Goal: Information Seeking & Learning: Learn about a topic

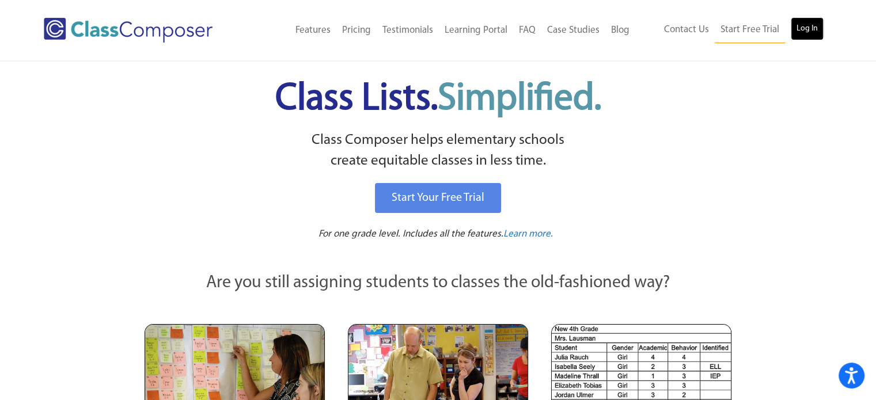
click at [817, 24] on link "Log In" at bounding box center [806, 28] width 33 height 23
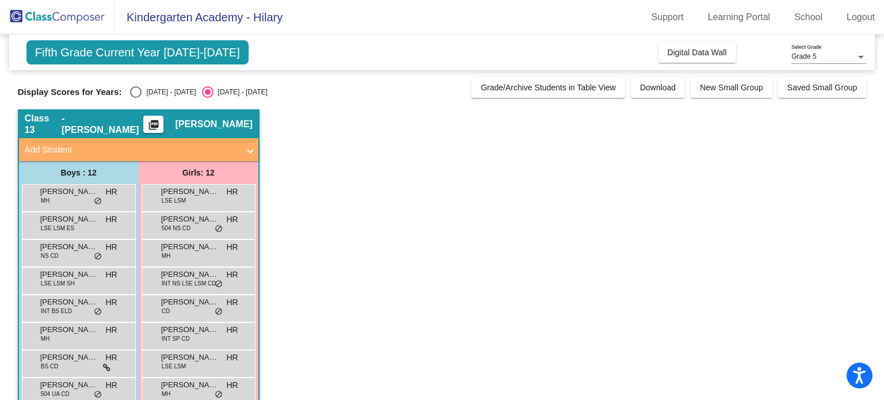
click at [29, 78] on div "Display Scores for Years: 2024 - 2025 2025 - 2026 Grade/Archive Students in Tab…" at bounding box center [442, 87] width 849 height 21
click at [134, 92] on div "Select an option" at bounding box center [136, 92] width 12 height 12
click at [135, 98] on input "2024 - 2025" at bounding box center [135, 98] width 1 height 1
radio input "true"
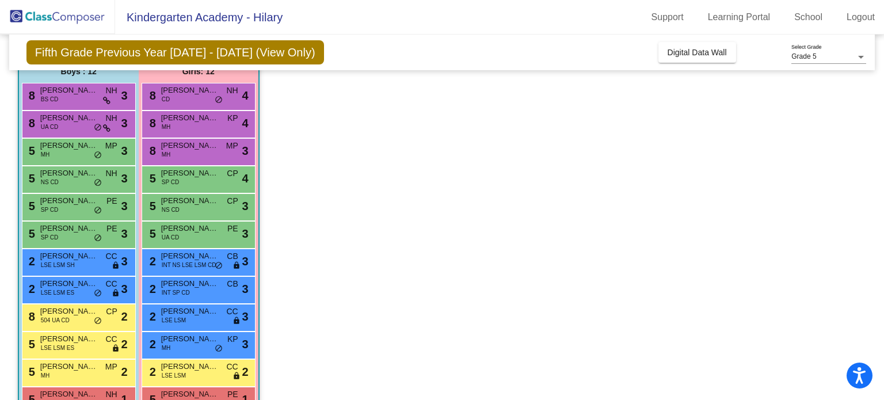
scroll to position [104, 0]
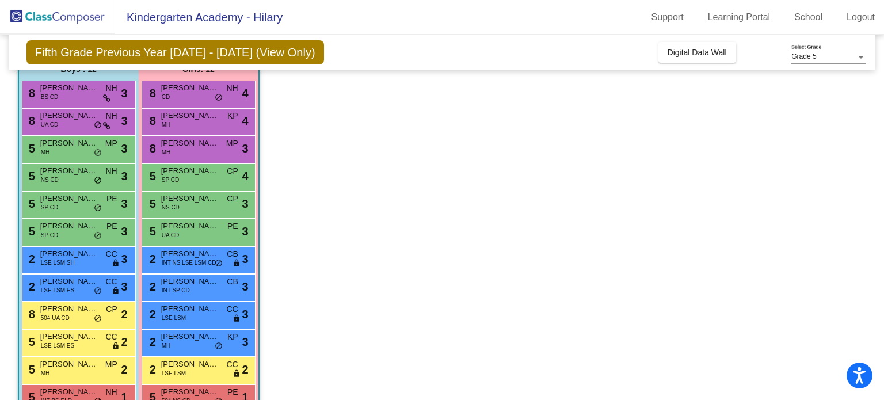
click at [615, 141] on app-classroom "Class 13 - Hilary Reath picture_as_pdf Hilary Reath Add Student First Name Last…" at bounding box center [442, 218] width 849 height 425
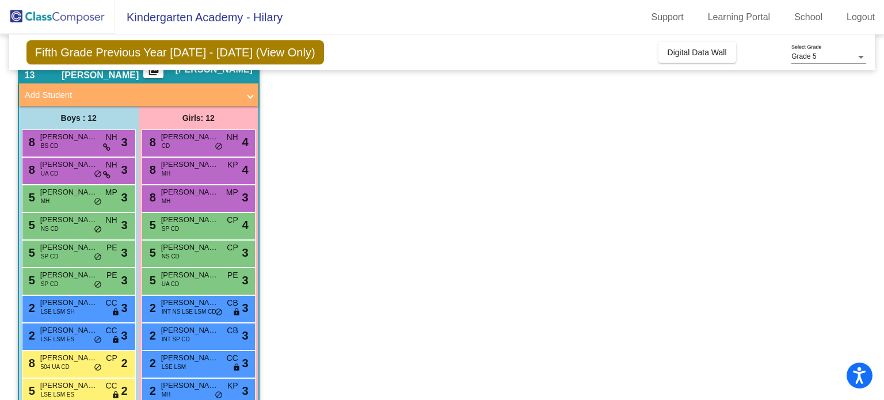
scroll to position [31, 0]
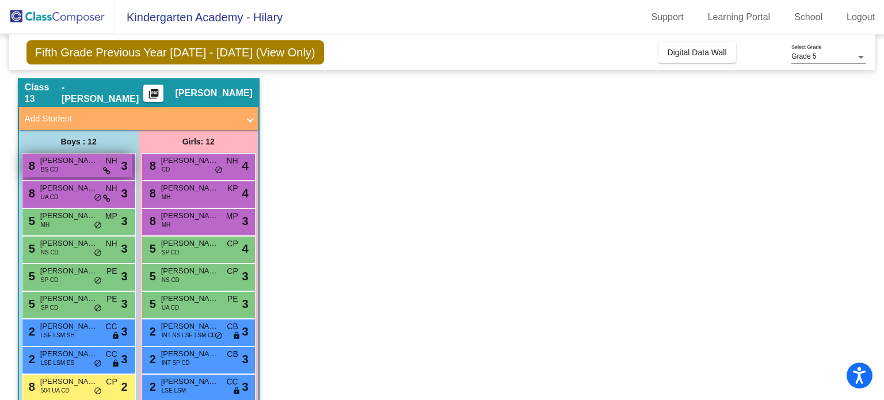
click at [77, 164] on span "Gabriel White" at bounding box center [69, 161] width 58 height 12
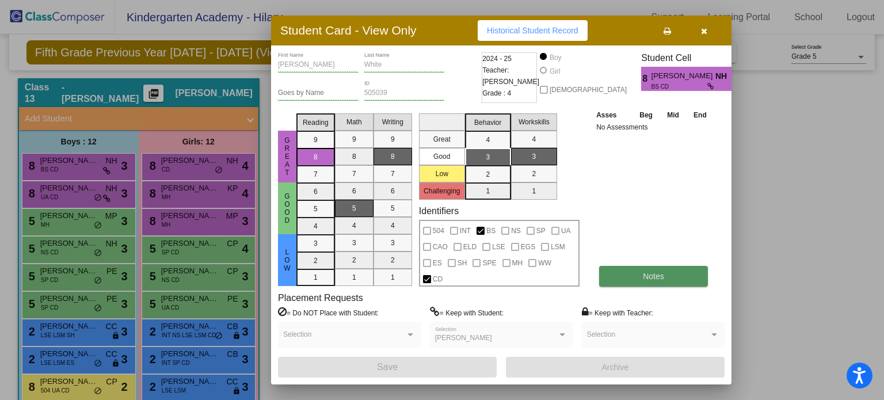
click at [652, 277] on span "Notes" at bounding box center [653, 276] width 21 height 9
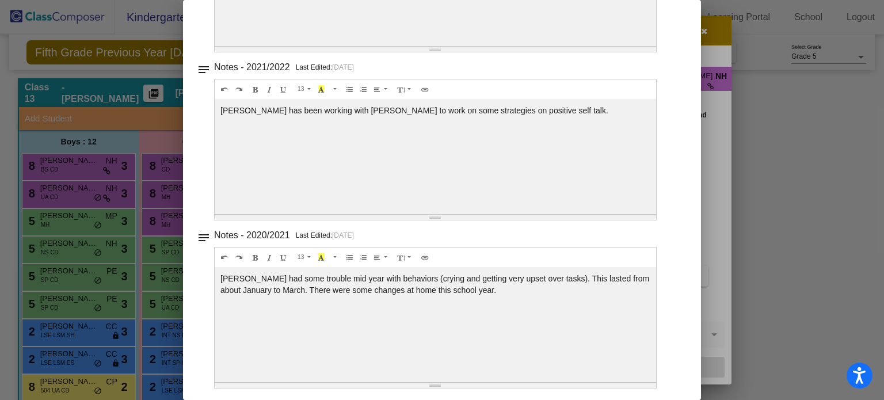
scroll to position [0, 0]
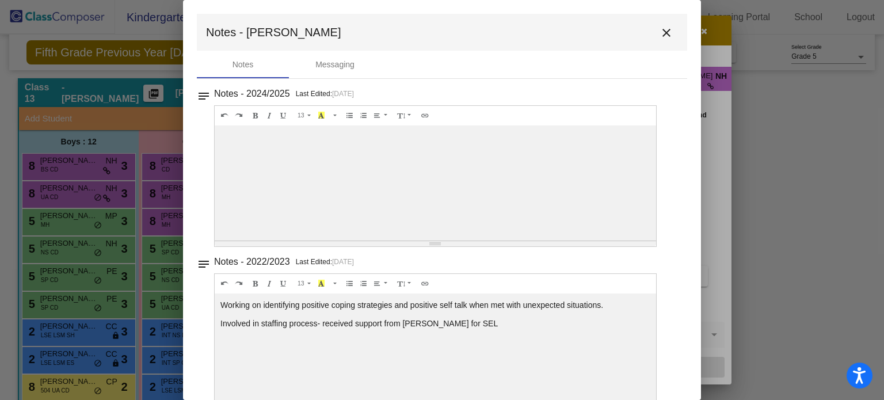
click at [660, 30] on mat-icon "close" at bounding box center [667, 33] width 14 height 14
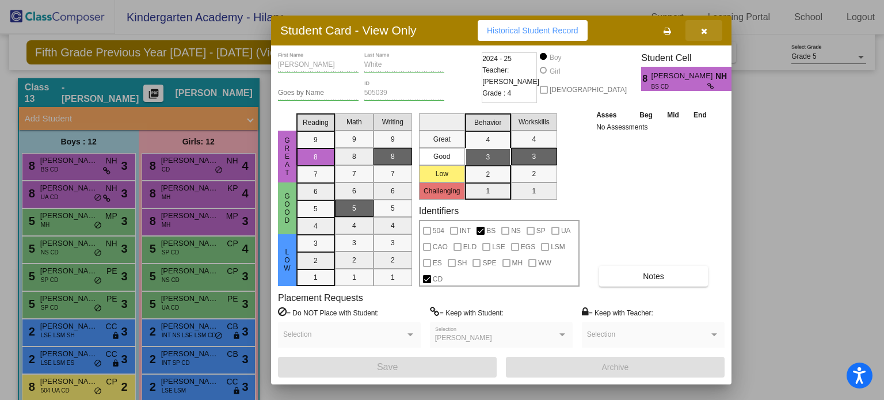
click at [705, 31] on icon "button" at bounding box center [704, 31] width 6 height 8
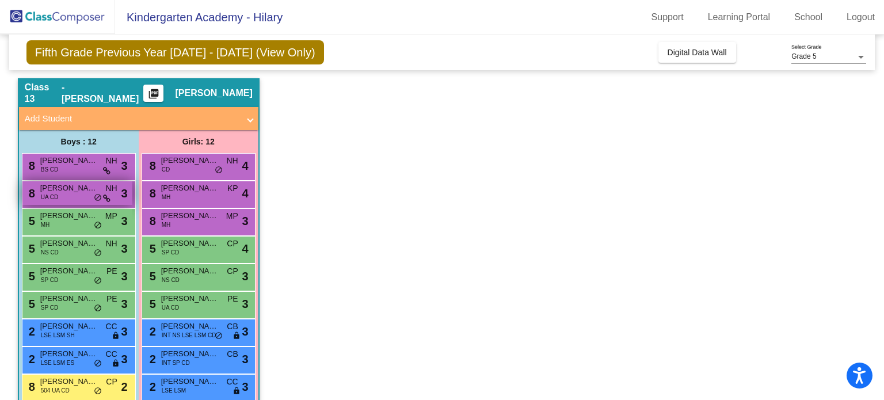
click at [79, 185] on span "Jack Anderson" at bounding box center [69, 188] width 58 height 12
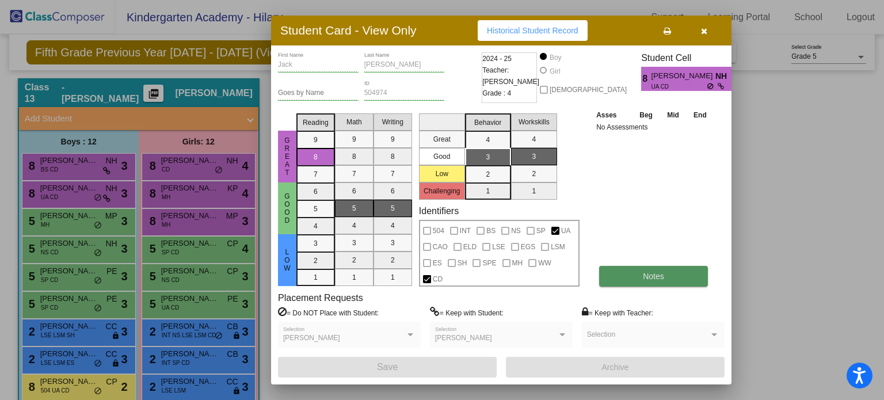
click at [647, 278] on span "Notes" at bounding box center [653, 276] width 21 height 9
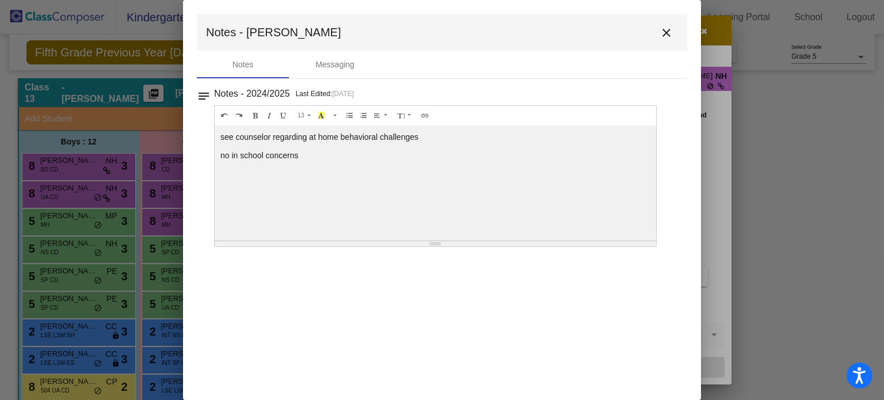
click at [668, 31] on mat-icon "close" at bounding box center [667, 33] width 14 height 14
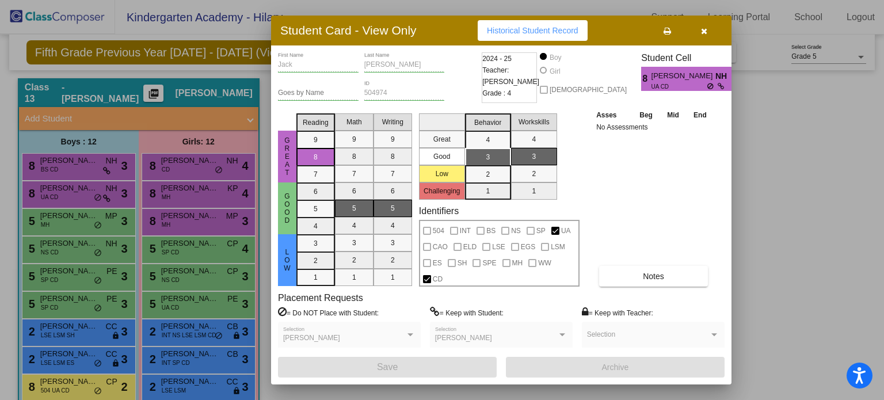
click at [708, 29] on button "button" at bounding box center [704, 30] width 37 height 21
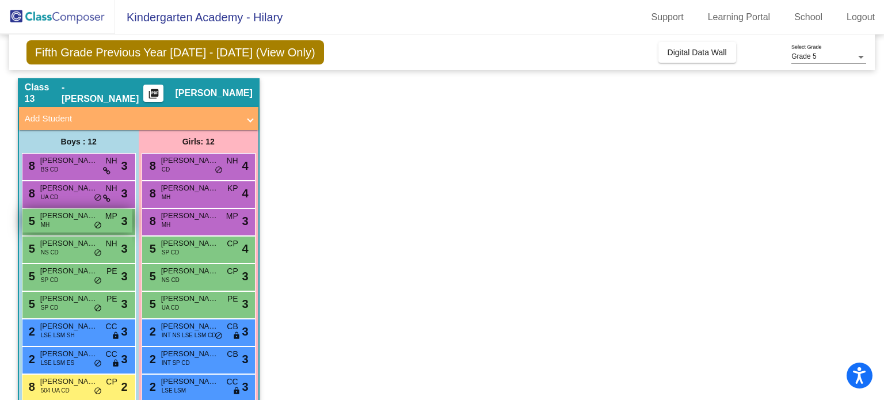
click at [65, 215] on span "Andrew Valvo" at bounding box center [69, 216] width 58 height 12
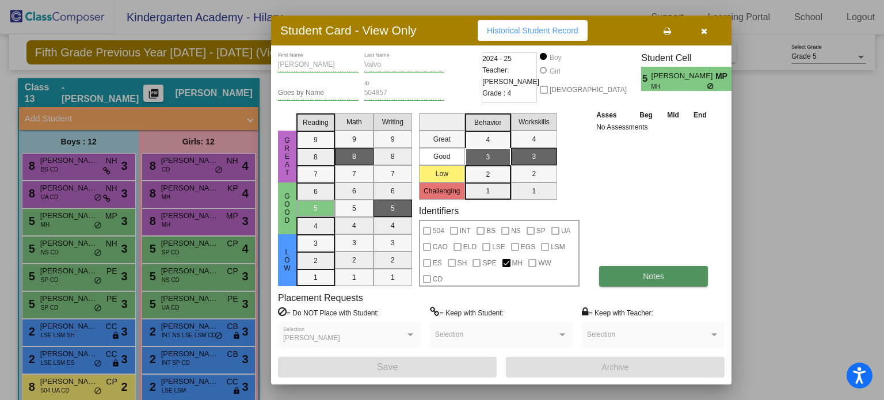
click at [645, 272] on span "Notes" at bounding box center [653, 276] width 21 height 9
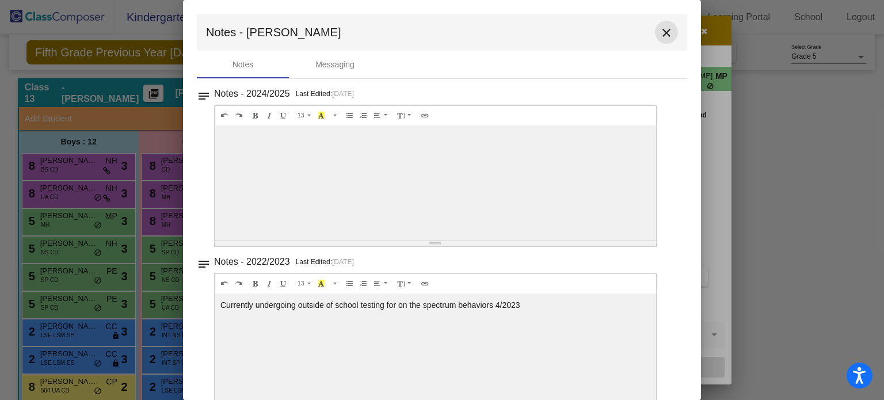
click at [660, 32] on mat-icon "close" at bounding box center [667, 33] width 14 height 14
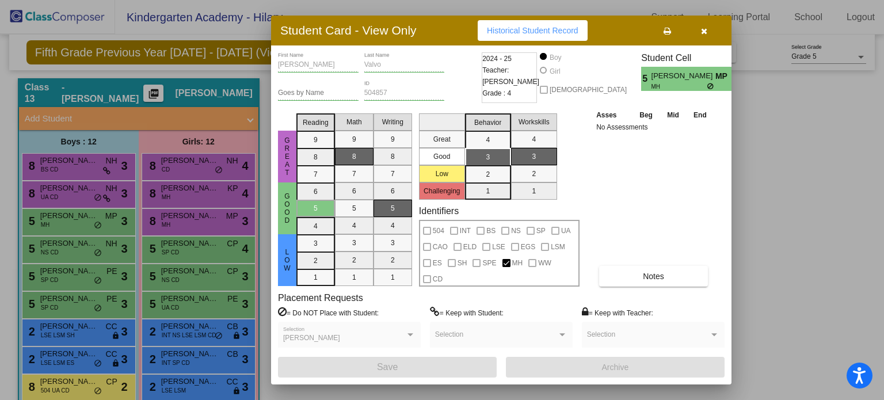
click at [706, 32] on icon "button" at bounding box center [704, 31] width 6 height 8
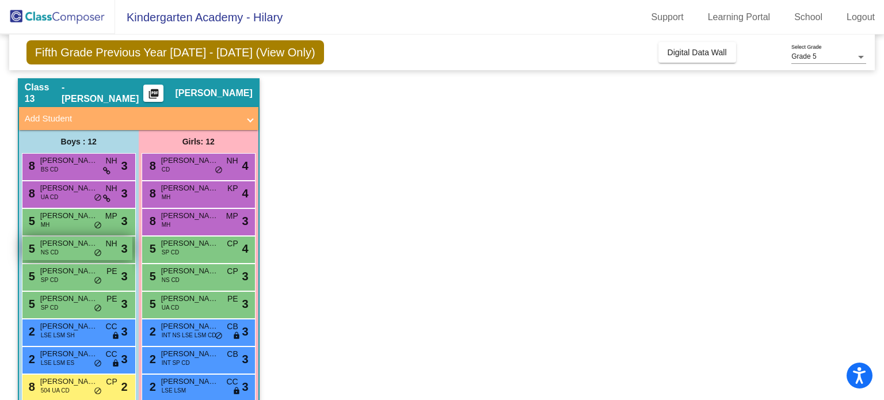
click at [42, 250] on span "NS CD" at bounding box center [50, 252] width 18 height 9
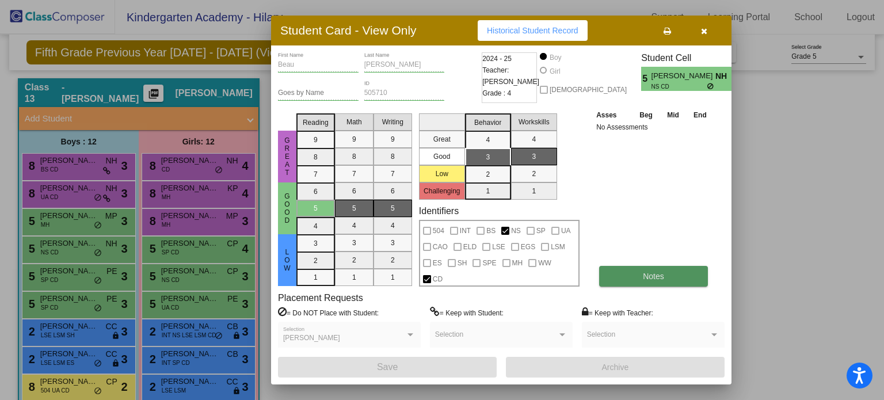
click at [661, 276] on span "Notes" at bounding box center [653, 276] width 21 height 9
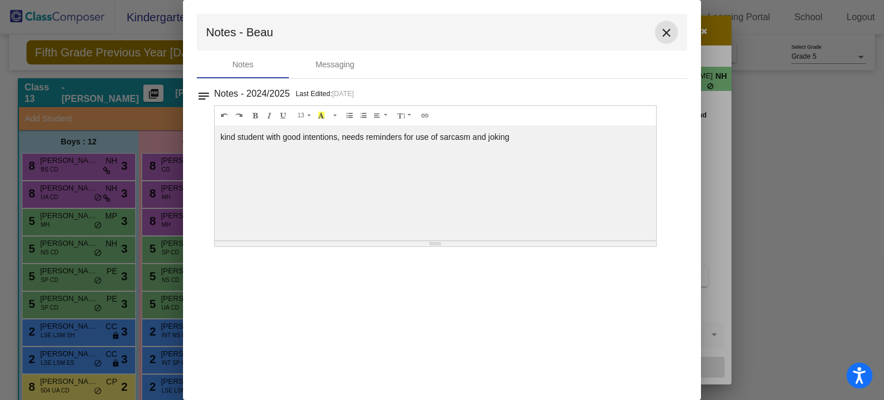
click at [664, 32] on mat-icon "close" at bounding box center [667, 33] width 14 height 14
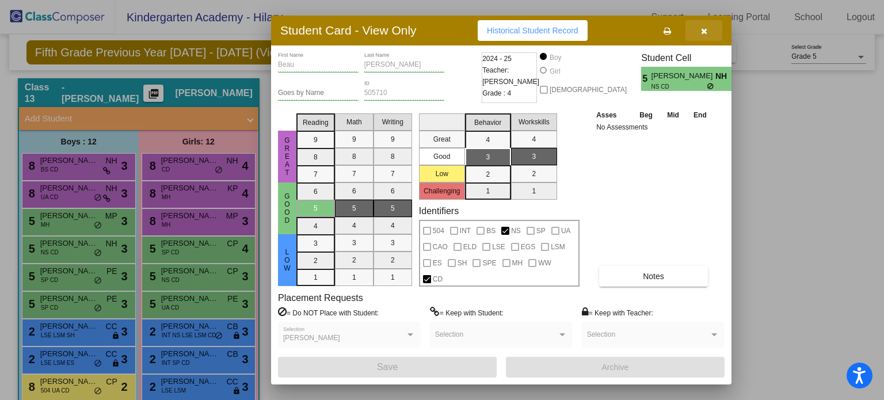
click at [705, 29] on icon "button" at bounding box center [704, 31] width 6 height 8
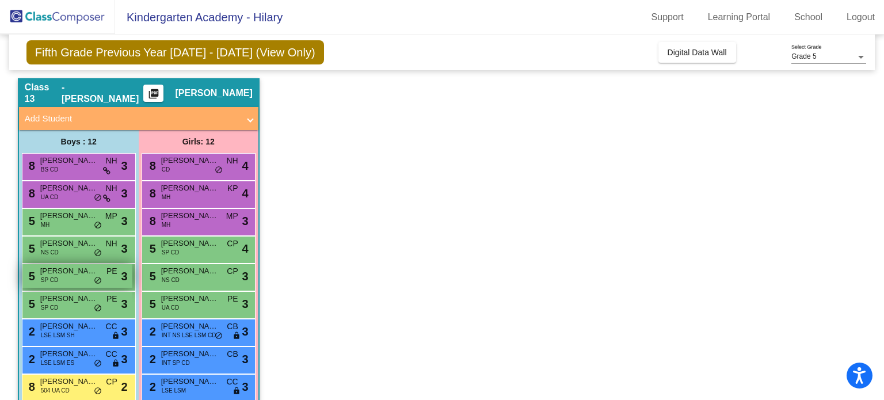
click at [56, 273] on span "Graham Szumla" at bounding box center [69, 271] width 58 height 12
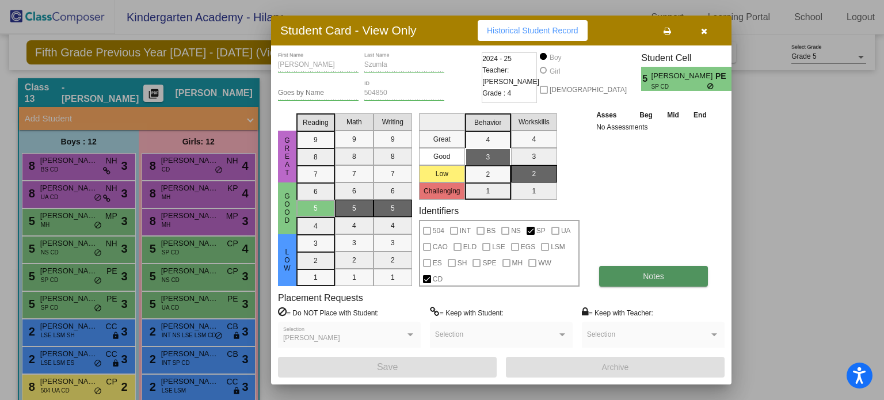
click at [659, 272] on span "Notes" at bounding box center [653, 276] width 21 height 9
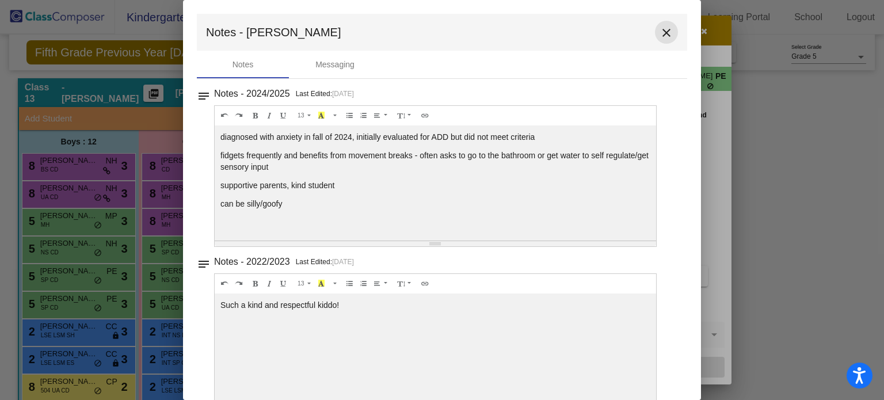
click at [664, 35] on mat-icon "close" at bounding box center [667, 33] width 14 height 14
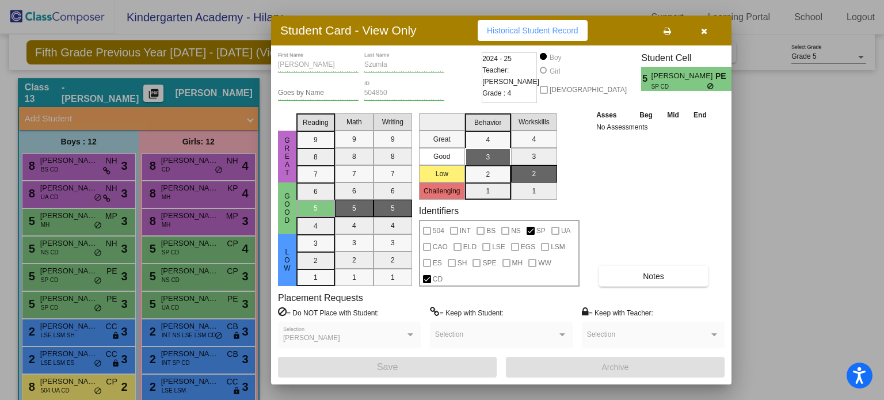
click at [701, 29] on icon "button" at bounding box center [704, 31] width 6 height 8
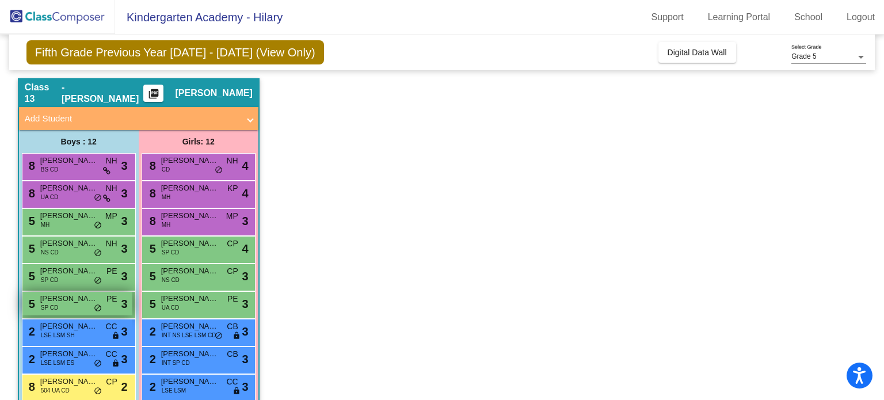
click at [53, 294] on span "Kenneth Subba" at bounding box center [69, 299] width 58 height 12
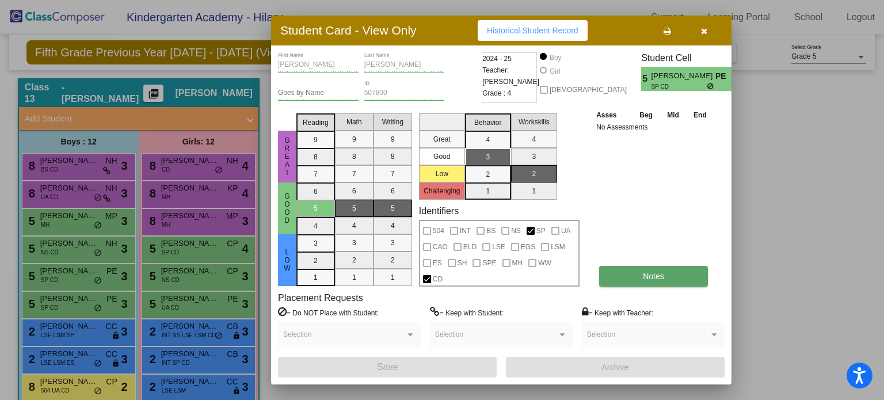
click at [650, 275] on span "Notes" at bounding box center [653, 276] width 21 height 9
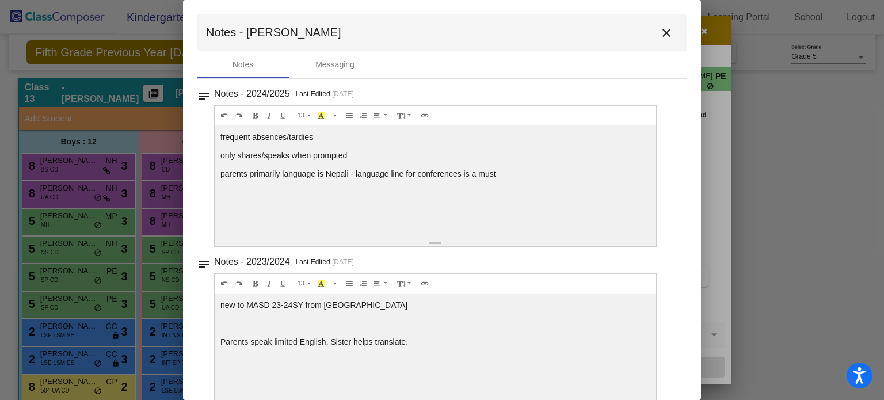
click at [664, 35] on mat-icon "close" at bounding box center [667, 33] width 14 height 14
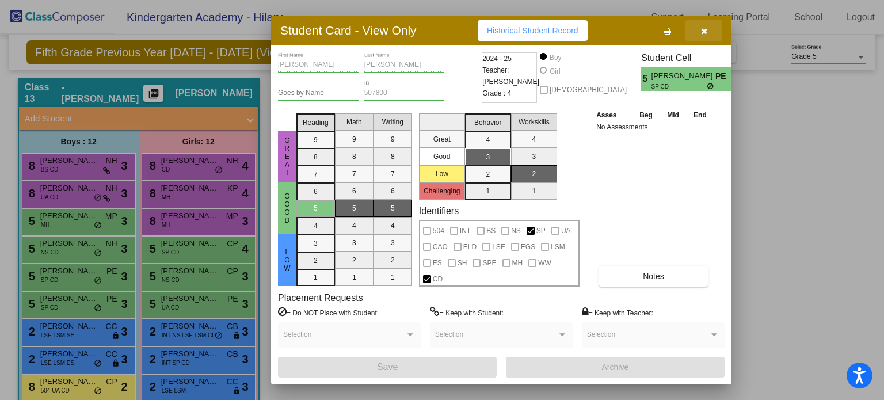
click at [709, 29] on button "button" at bounding box center [704, 30] width 37 height 21
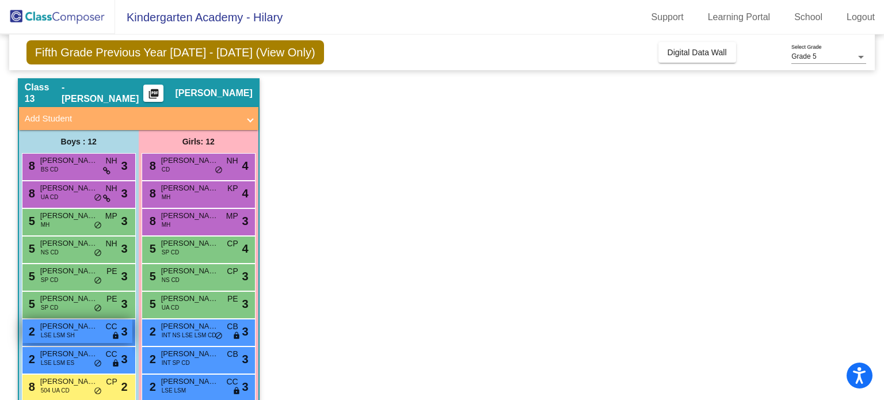
click at [65, 329] on span "Chetan Basnet" at bounding box center [69, 327] width 58 height 12
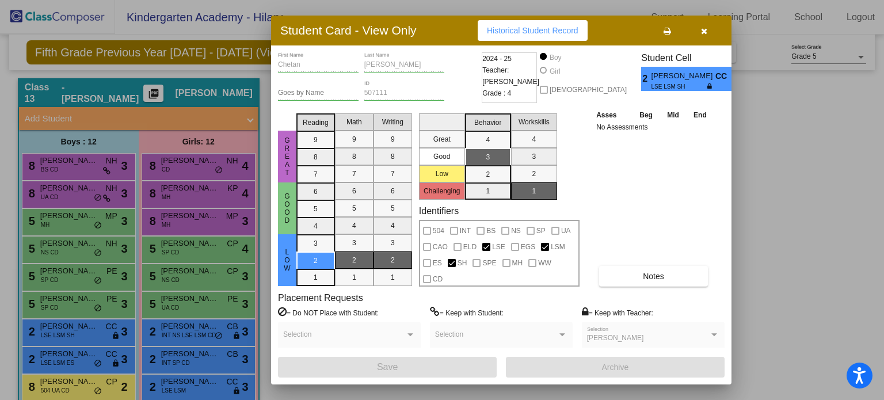
click at [707, 34] on button "button" at bounding box center [704, 30] width 37 height 21
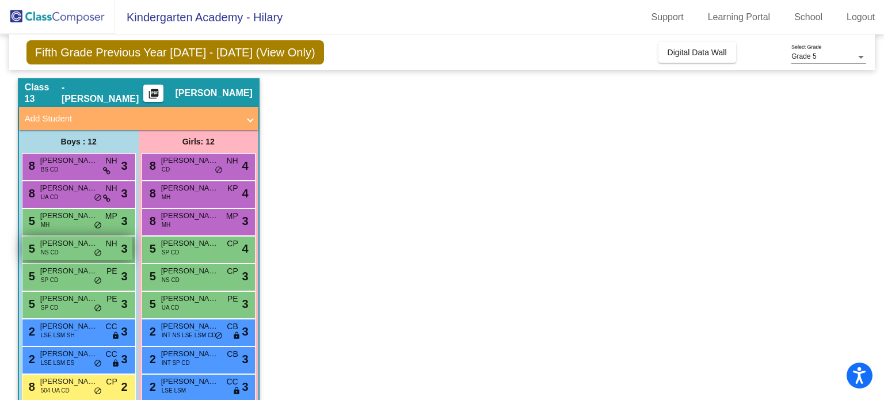
click at [73, 238] on span "Beau Wiest" at bounding box center [69, 244] width 58 height 12
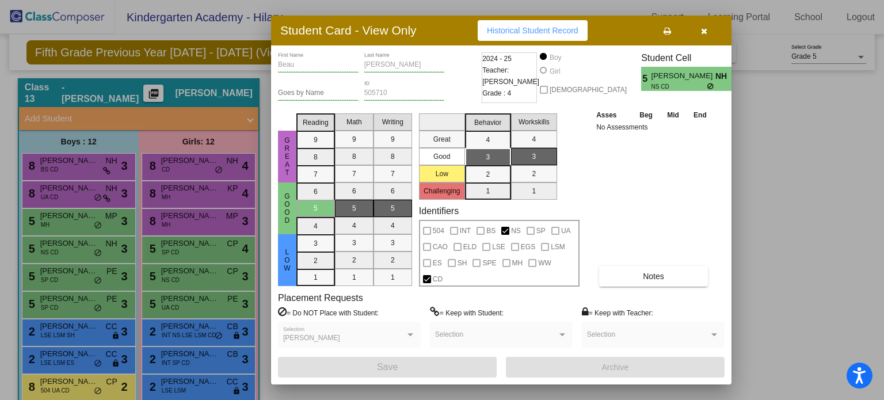
click at [707, 32] on button "button" at bounding box center [704, 30] width 37 height 21
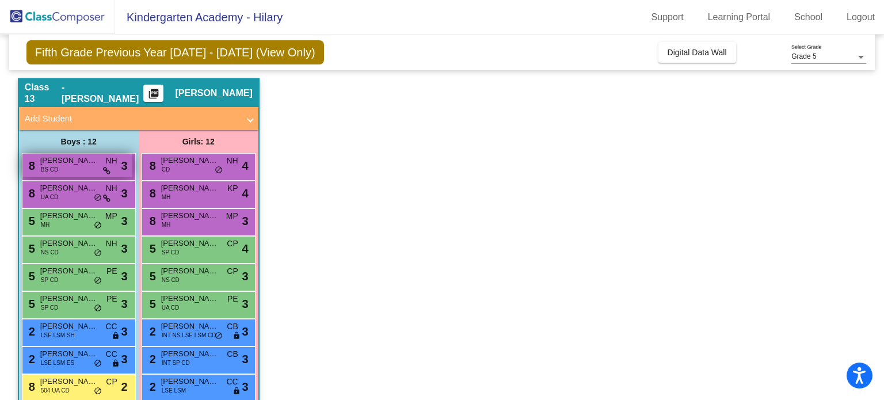
click at [59, 161] on span "Gabriel White" at bounding box center [69, 161] width 58 height 12
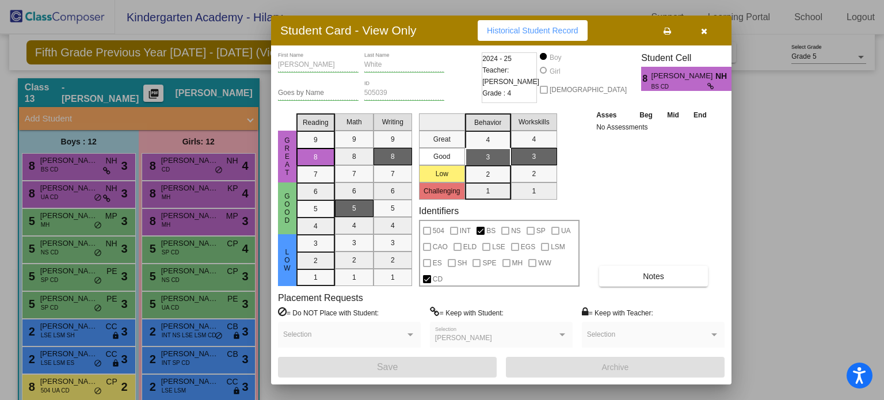
click at [709, 26] on button "button" at bounding box center [704, 30] width 37 height 21
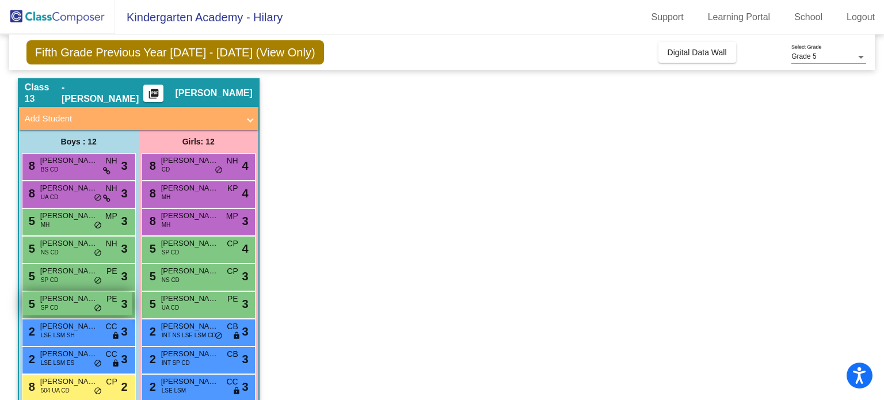
click at [66, 308] on div "5 Kenneth Subba SP CD PE lock do_not_disturb_alt 3" at bounding box center [77, 304] width 110 height 24
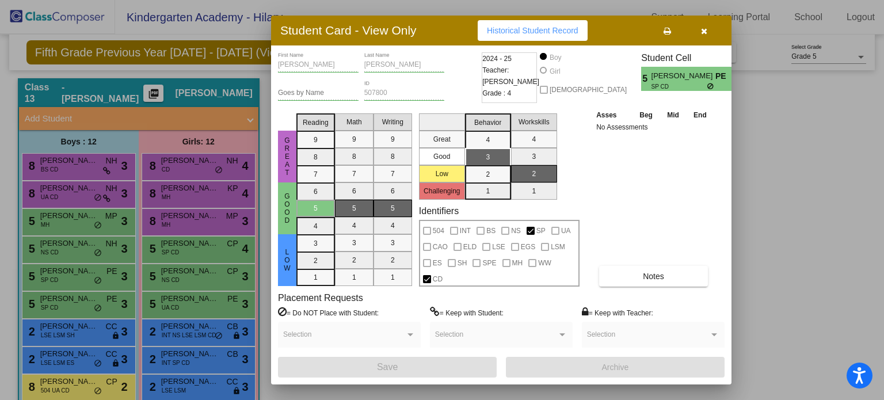
click at [69, 326] on div at bounding box center [442, 200] width 884 height 400
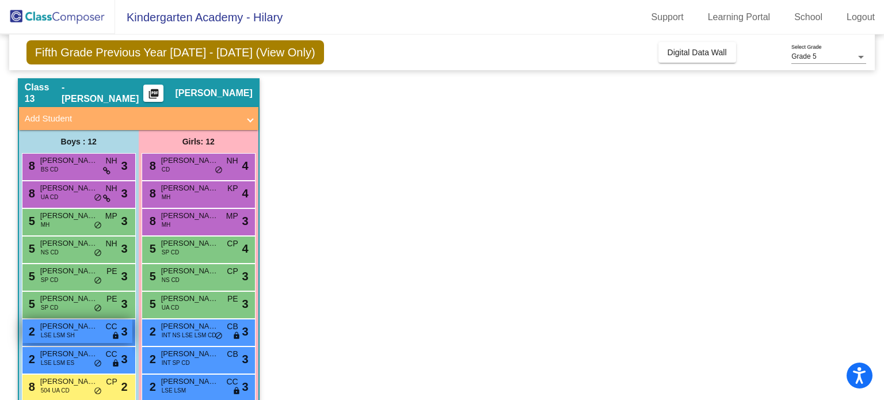
click at [66, 329] on span "Chetan Basnet" at bounding box center [69, 327] width 58 height 12
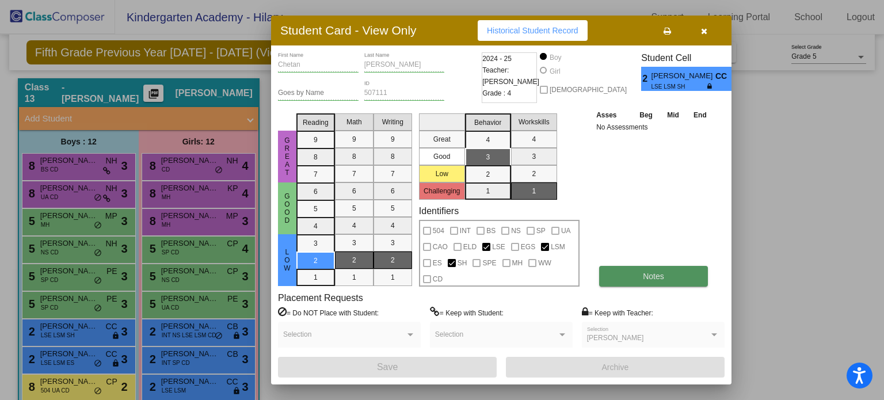
click at [653, 275] on span "Notes" at bounding box center [653, 276] width 21 height 9
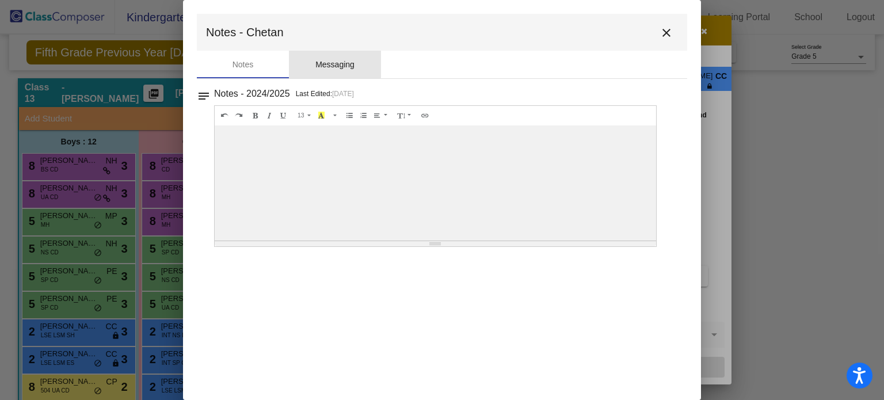
click at [318, 55] on div "Messaging" at bounding box center [335, 65] width 92 height 28
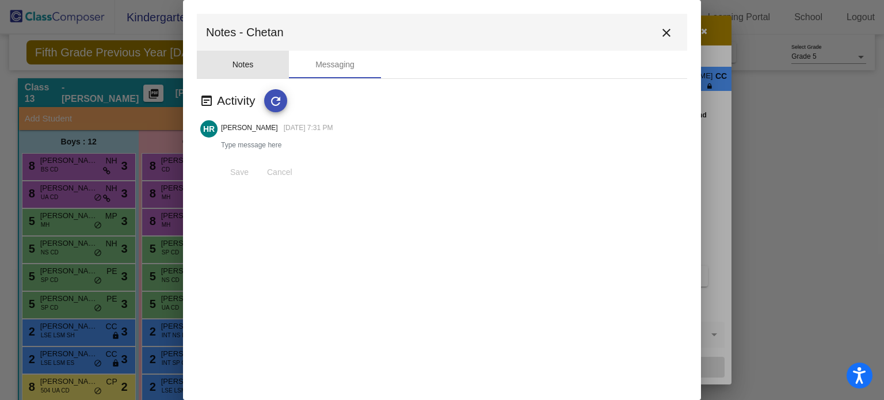
click at [242, 59] on div "Notes" at bounding box center [243, 65] width 21 height 12
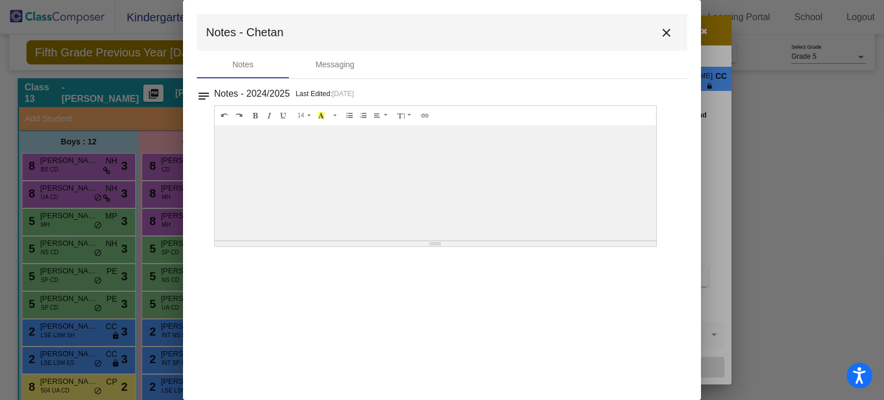
click at [668, 38] on mat-icon "close" at bounding box center [667, 33] width 14 height 14
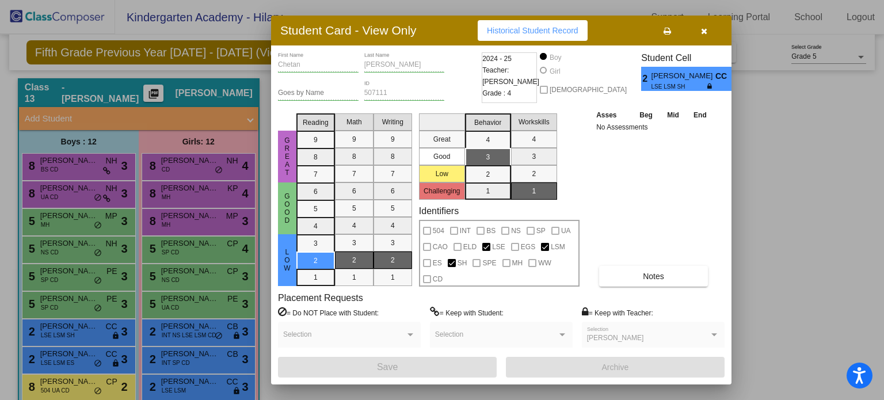
click at [708, 30] on button "button" at bounding box center [704, 30] width 37 height 21
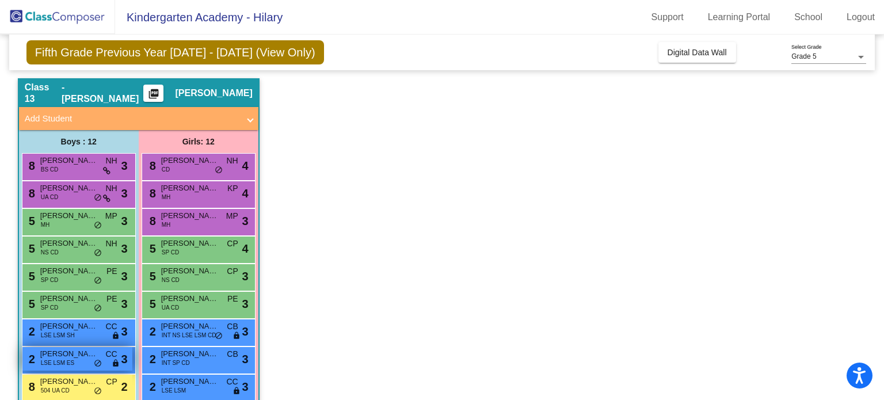
click at [48, 353] on span "Holmes Powell" at bounding box center [69, 354] width 58 height 12
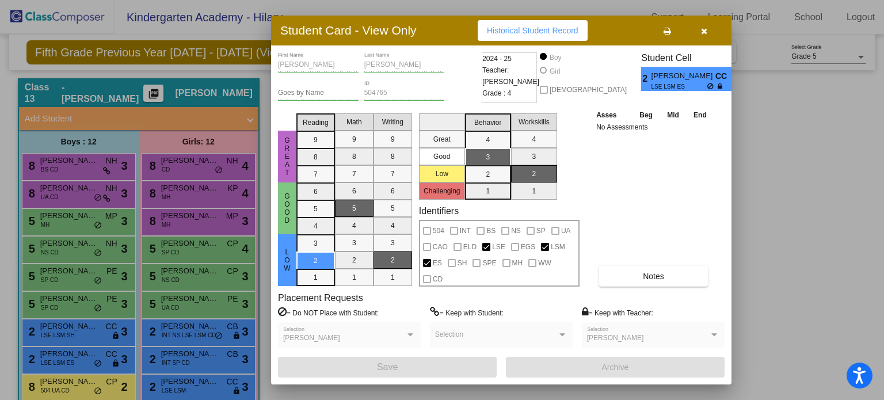
click at [708, 33] on button "button" at bounding box center [704, 30] width 37 height 21
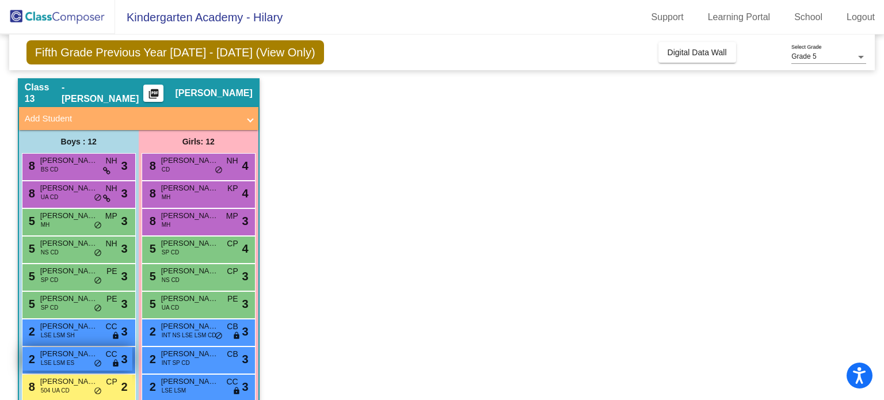
scroll to position [134, 0]
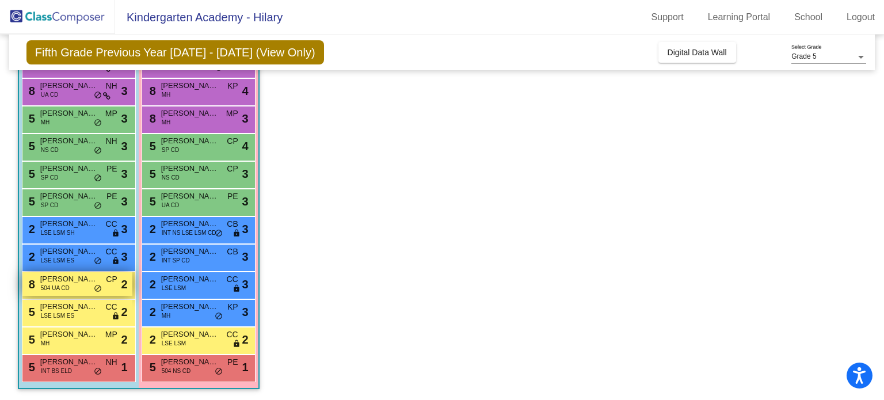
click at [70, 286] on div "8 Gavin Kline 504 UA CD CP lock do_not_disturb_alt 2" at bounding box center [77, 284] width 110 height 24
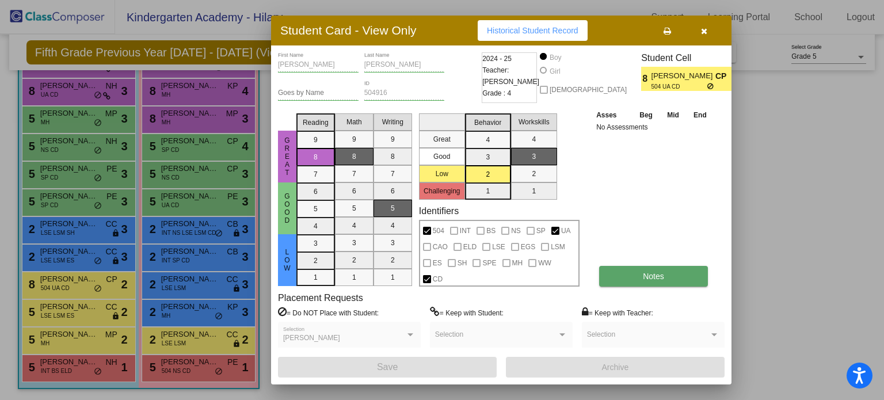
click at [680, 282] on button "Notes" at bounding box center [653, 276] width 109 height 21
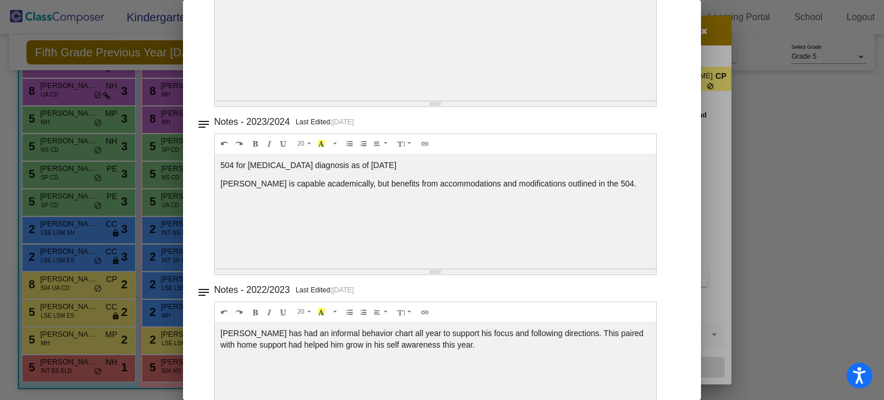
scroll to position [0, 0]
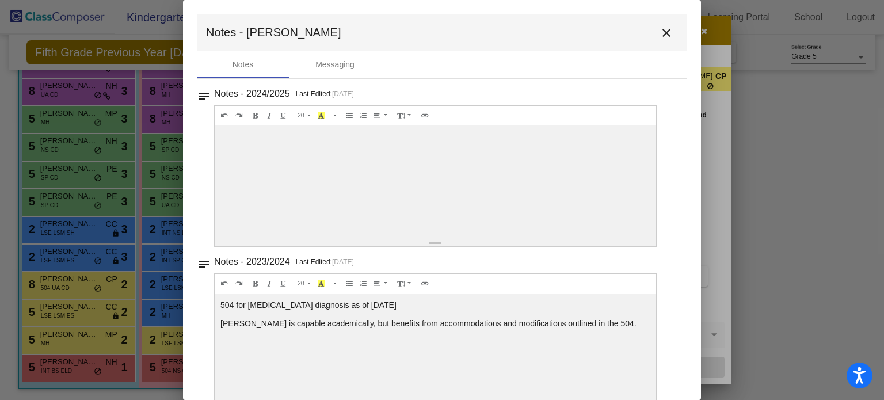
click at [661, 36] on mat-icon "close" at bounding box center [667, 33] width 14 height 14
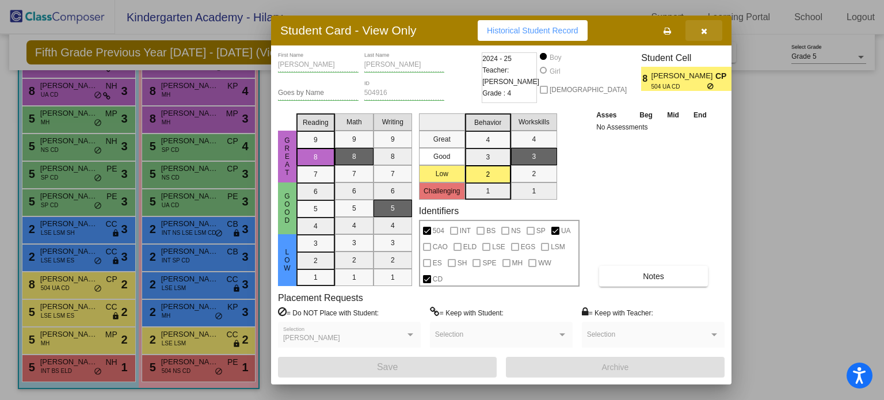
click at [705, 32] on icon "button" at bounding box center [704, 31] width 6 height 8
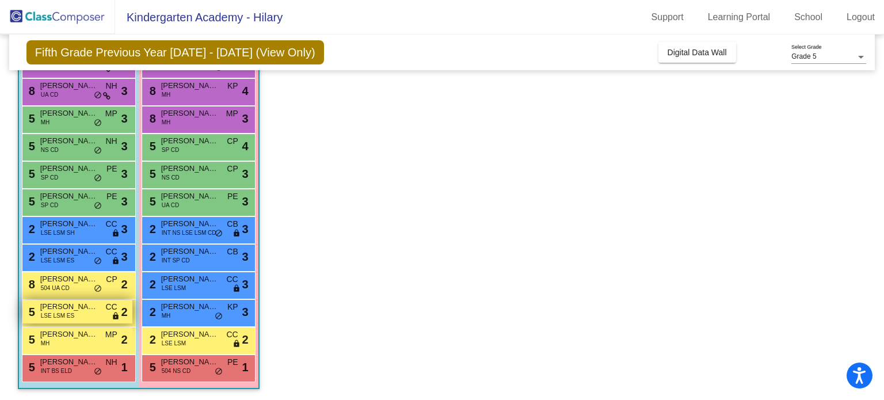
click at [75, 307] on span "Austin McCoy" at bounding box center [69, 307] width 58 height 12
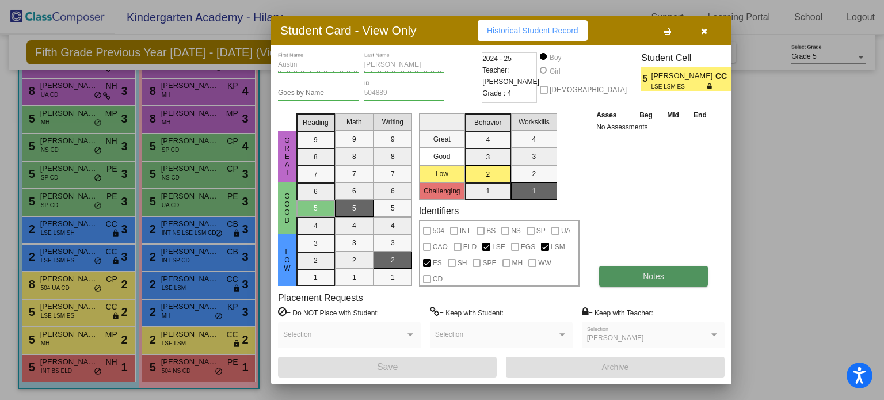
click at [644, 279] on span "Notes" at bounding box center [653, 276] width 21 height 9
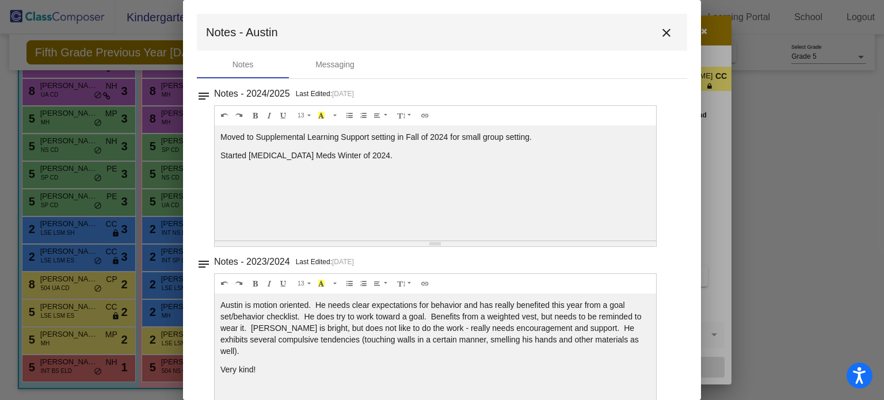
click at [660, 36] on mat-icon "close" at bounding box center [667, 33] width 14 height 14
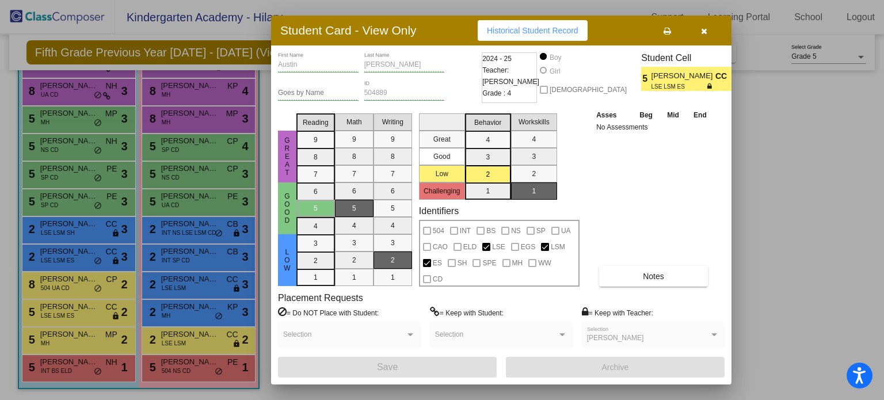
click at [702, 39] on button "button" at bounding box center [704, 30] width 37 height 21
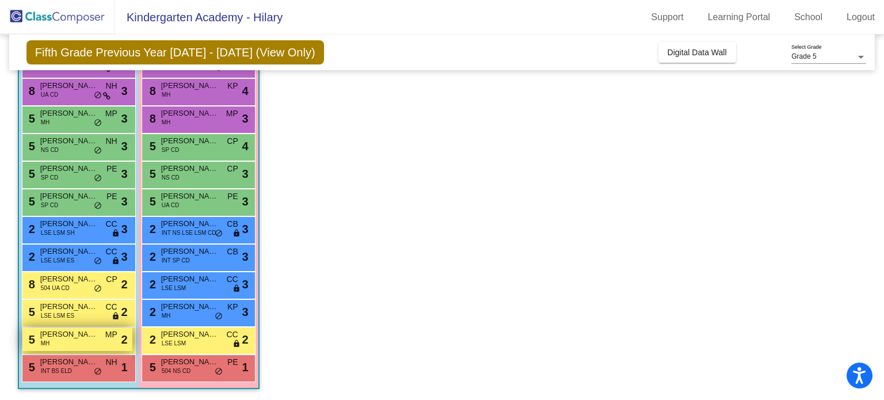
click at [66, 341] on div "5 Gabriel Massey MH MP lock do_not_disturb_alt 2" at bounding box center [77, 340] width 110 height 24
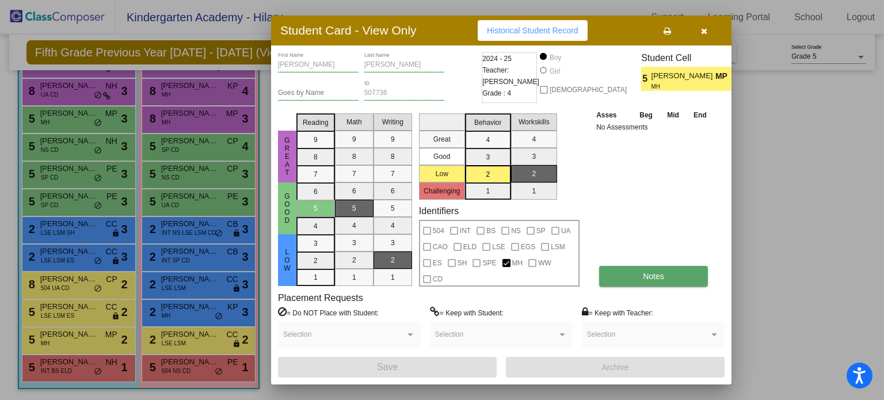
click at [633, 272] on button "Notes" at bounding box center [653, 276] width 109 height 21
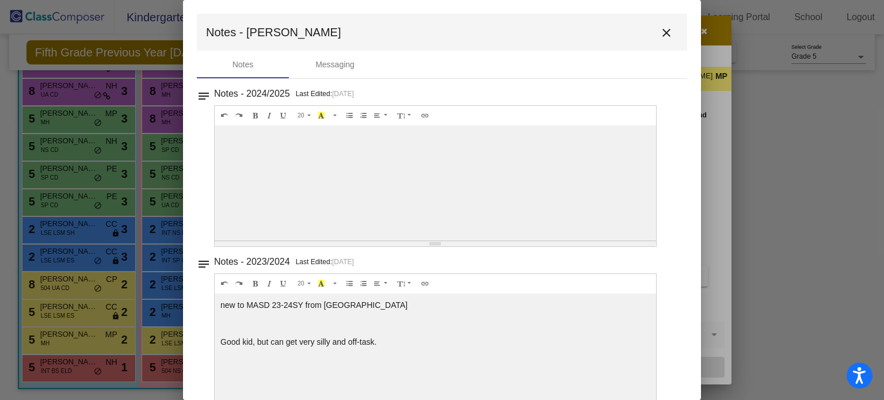
click at [661, 31] on mat-icon "close" at bounding box center [667, 33] width 14 height 14
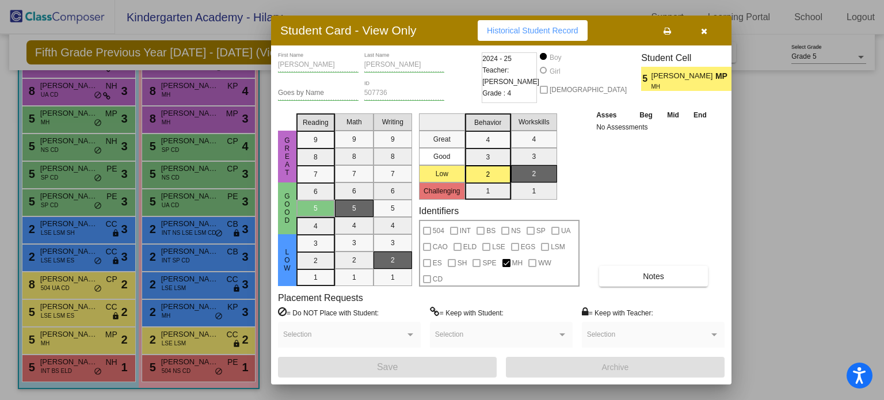
click at [704, 30] on icon "button" at bounding box center [704, 31] width 6 height 8
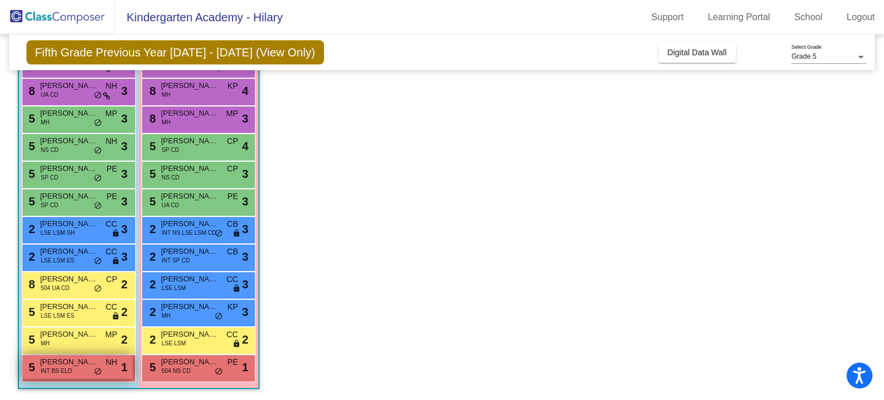
click at [53, 372] on span "INT BS ELD" at bounding box center [56, 371] width 31 height 9
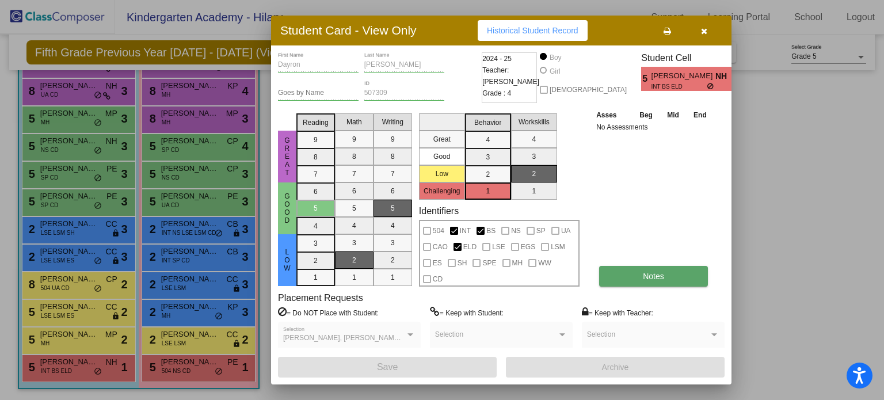
click at [650, 268] on button "Notes" at bounding box center [653, 276] width 109 height 21
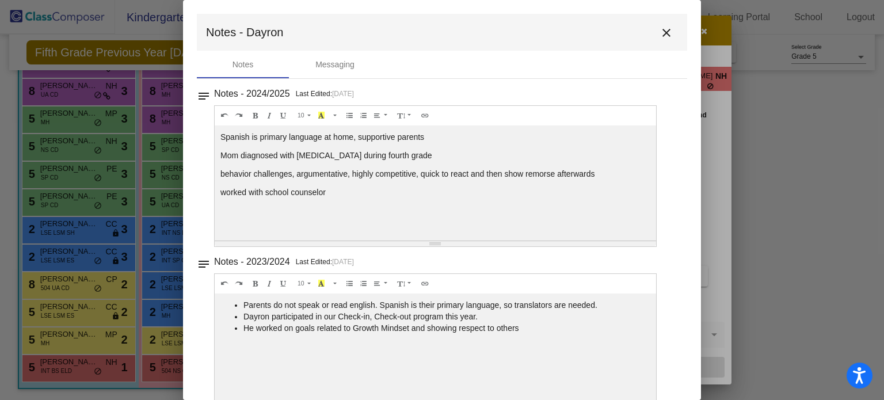
click at [661, 32] on mat-icon "close" at bounding box center [667, 33] width 14 height 14
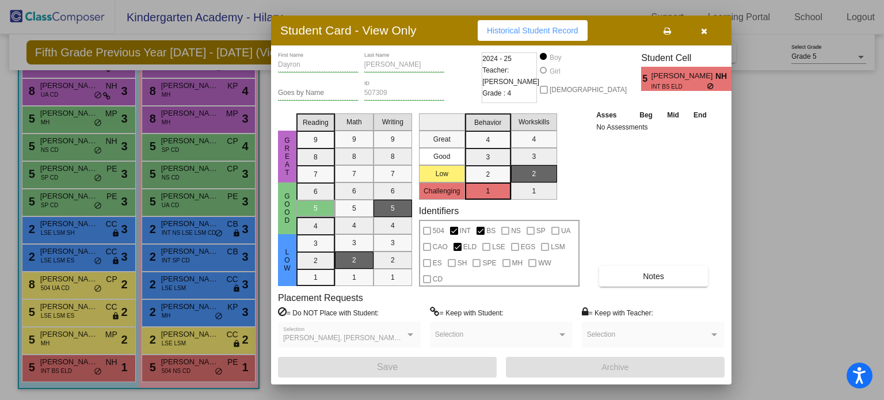
click at [705, 30] on icon "button" at bounding box center [704, 31] width 6 height 8
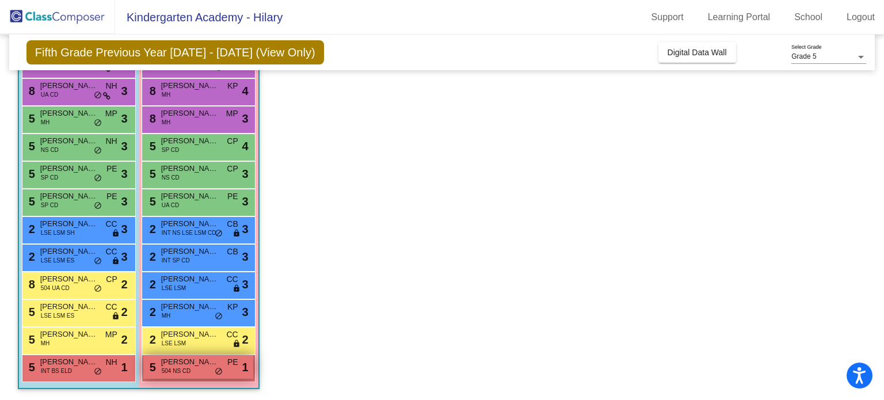
click at [198, 368] on div "5 Athena Cruz 504 NS CD PE lock do_not_disturb_alt 1" at bounding box center [198, 367] width 110 height 24
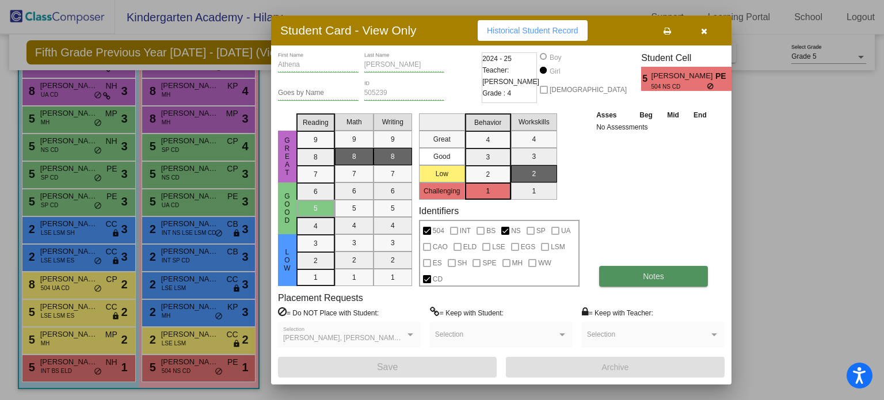
click at [649, 266] on button "Notes" at bounding box center [653, 276] width 109 height 21
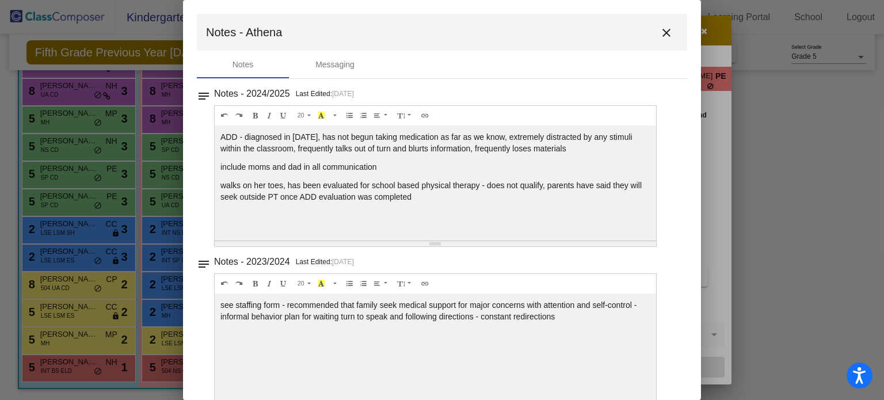
click at [661, 34] on mat-icon "close" at bounding box center [667, 33] width 14 height 14
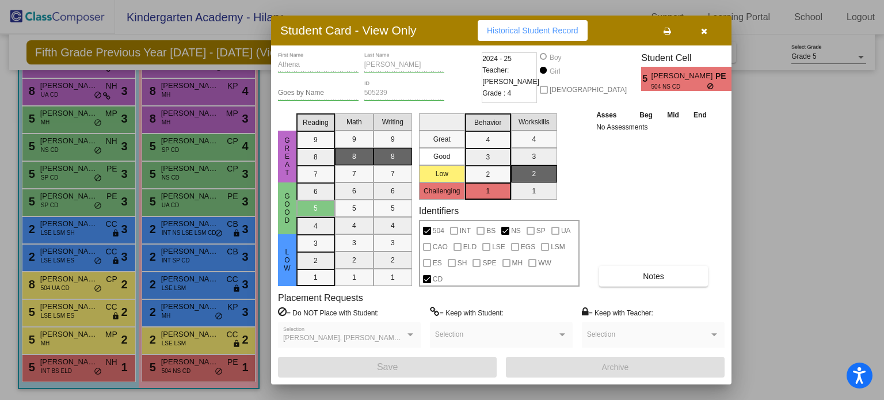
click at [708, 33] on button "button" at bounding box center [704, 30] width 37 height 21
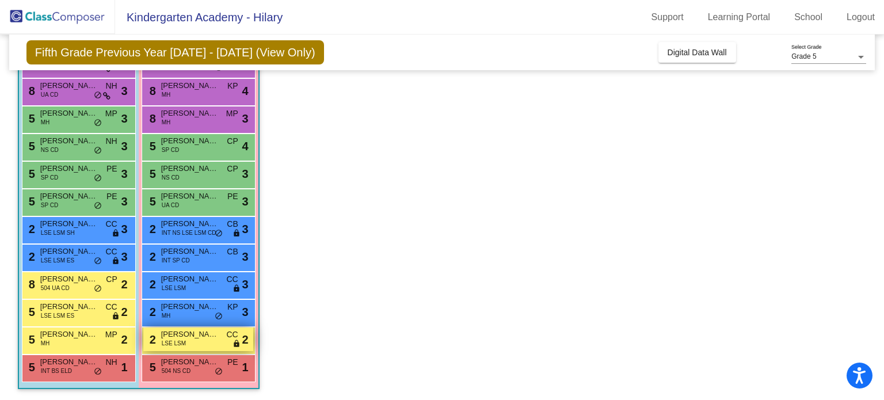
click at [178, 341] on span "LSE LSM" at bounding box center [174, 343] width 24 height 9
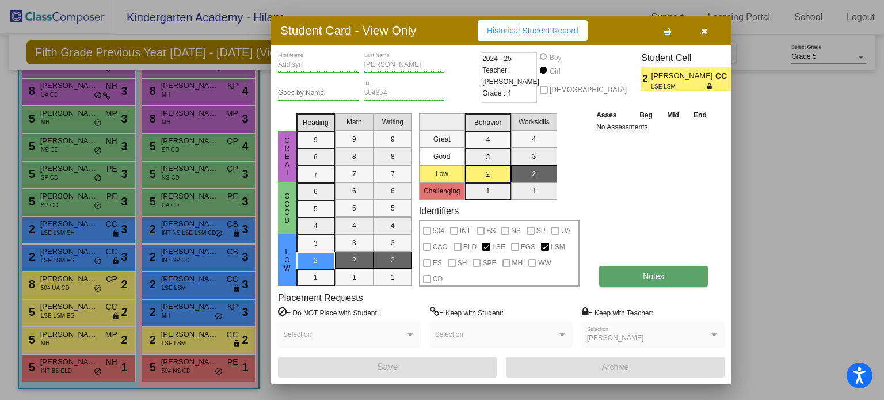
click at [666, 271] on button "Notes" at bounding box center [653, 276] width 109 height 21
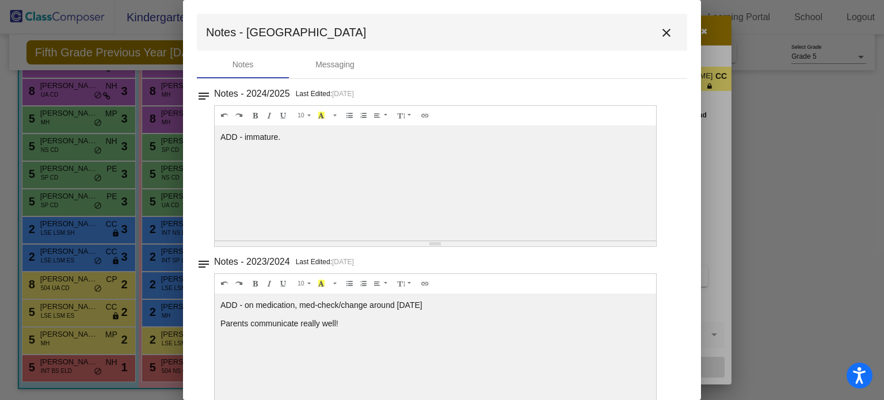
click at [660, 35] on mat-icon "close" at bounding box center [667, 33] width 14 height 14
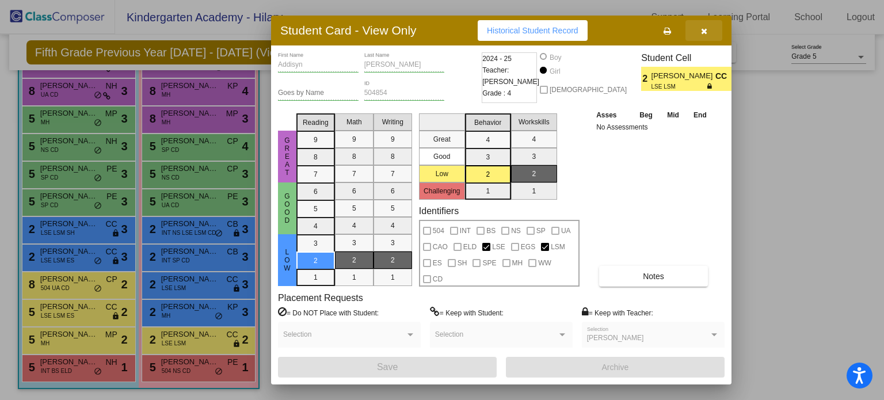
click at [706, 32] on icon "button" at bounding box center [704, 31] width 6 height 8
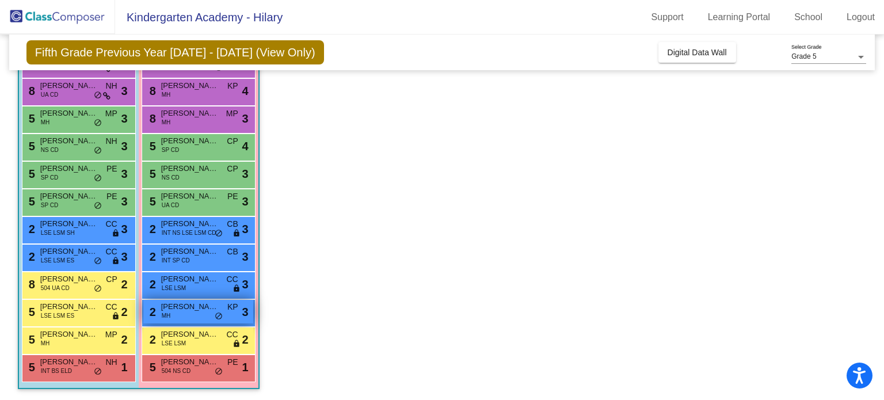
click at [187, 306] on span "Grace Horanburg" at bounding box center [190, 307] width 58 height 12
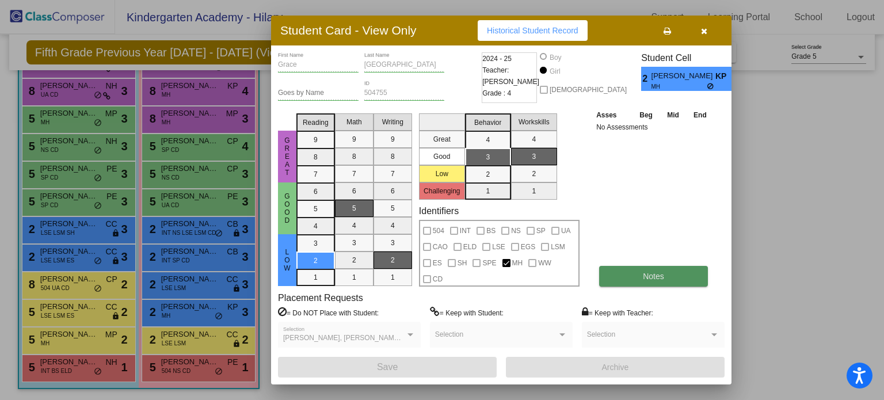
click at [656, 273] on span "Notes" at bounding box center [653, 276] width 21 height 9
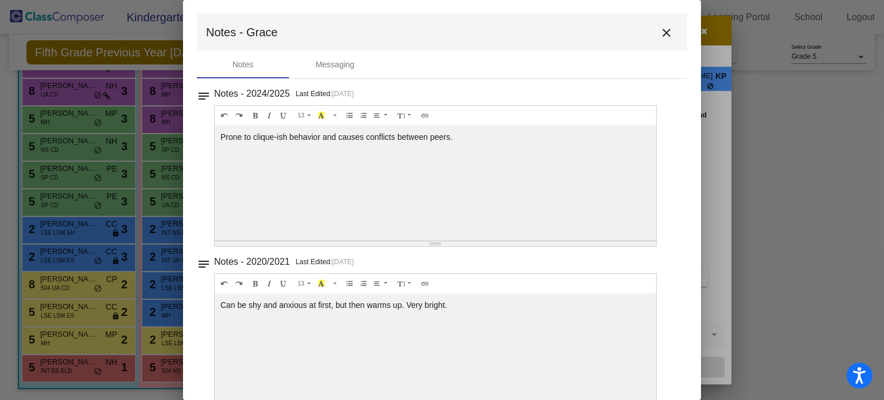
click at [660, 29] on mat-icon "close" at bounding box center [667, 33] width 14 height 14
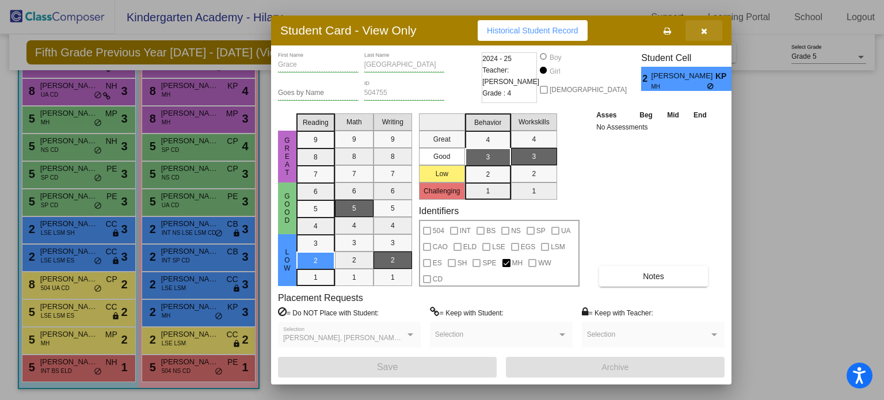
click at [705, 30] on icon "button" at bounding box center [704, 31] width 6 height 8
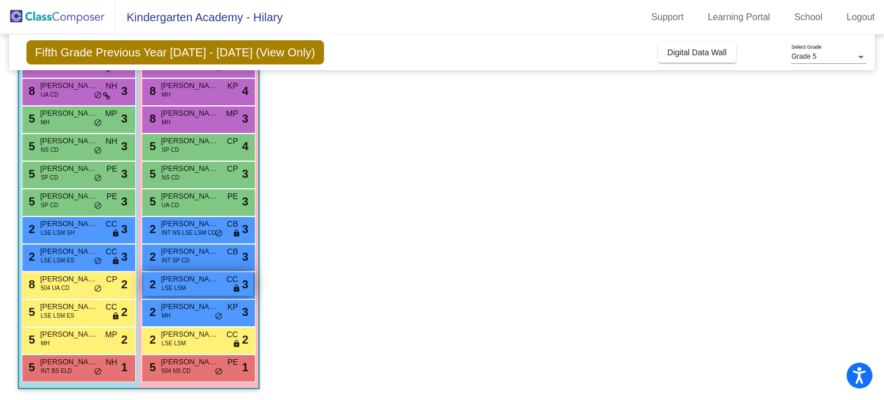
click at [177, 282] on span "Gianna Lugo" at bounding box center [190, 279] width 58 height 12
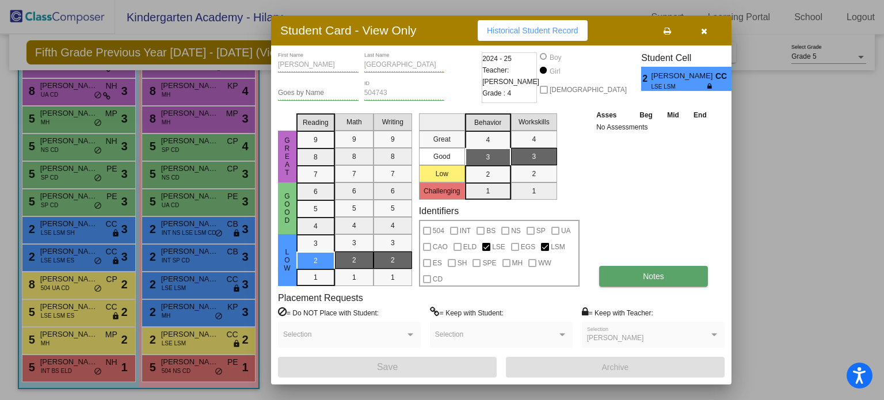
click at [645, 276] on span "Notes" at bounding box center [653, 276] width 21 height 9
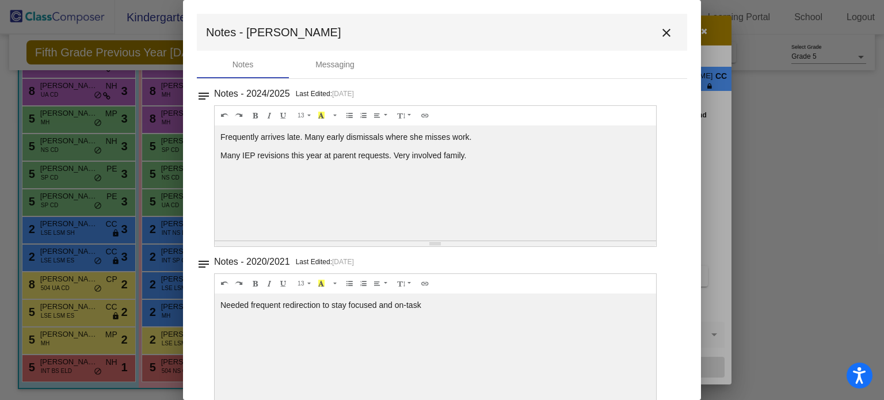
click at [660, 32] on mat-icon "close" at bounding box center [667, 33] width 14 height 14
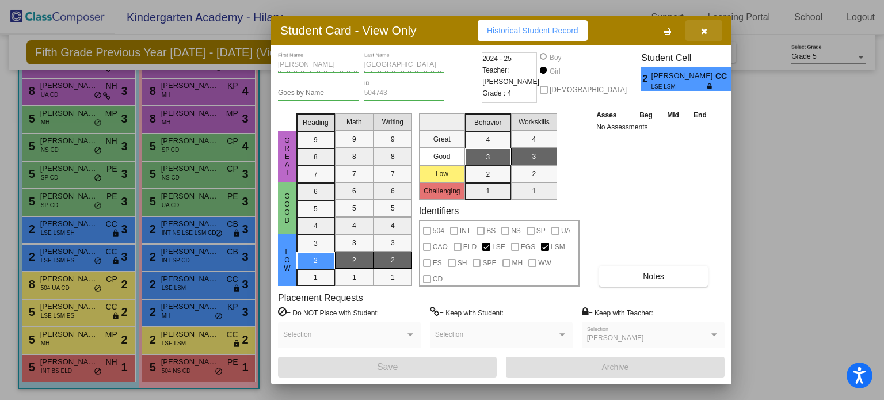
click at [704, 29] on icon "button" at bounding box center [704, 31] width 6 height 8
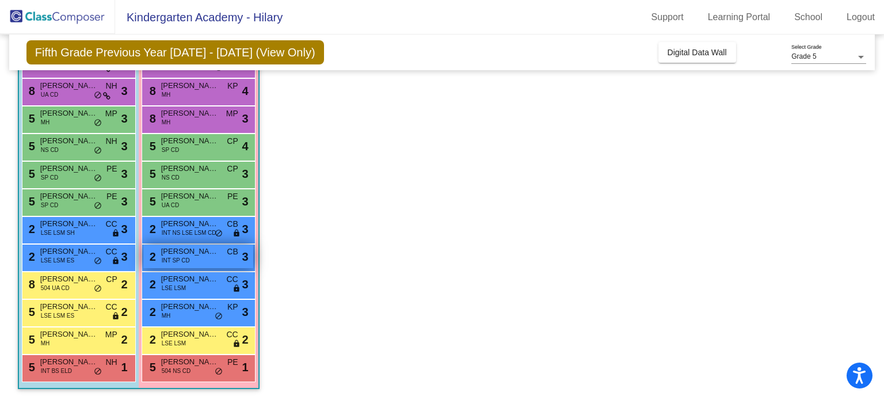
click at [184, 257] on span "INT SP CD" at bounding box center [176, 260] width 28 height 9
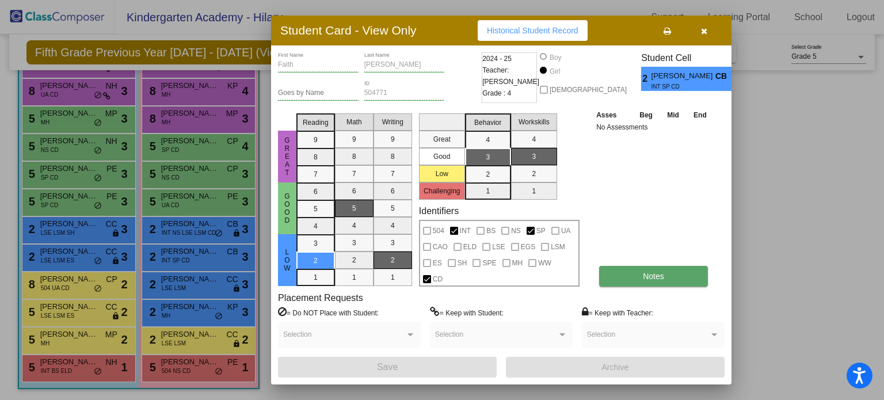
click at [649, 273] on span "Notes" at bounding box center [653, 276] width 21 height 9
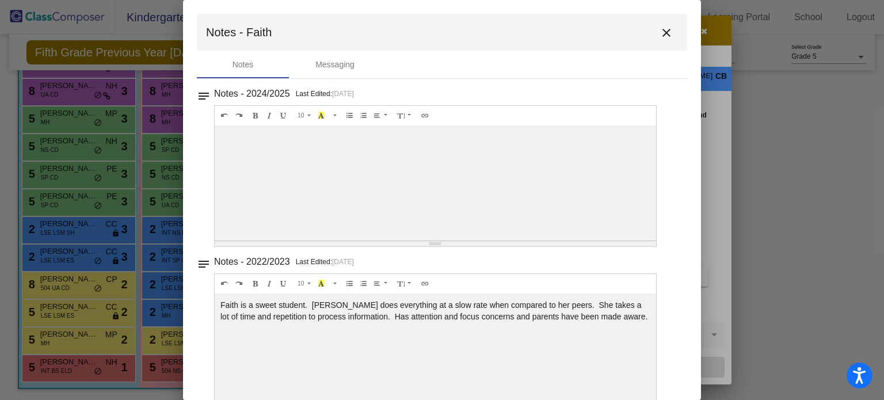
click at [660, 34] on mat-icon "close" at bounding box center [667, 33] width 14 height 14
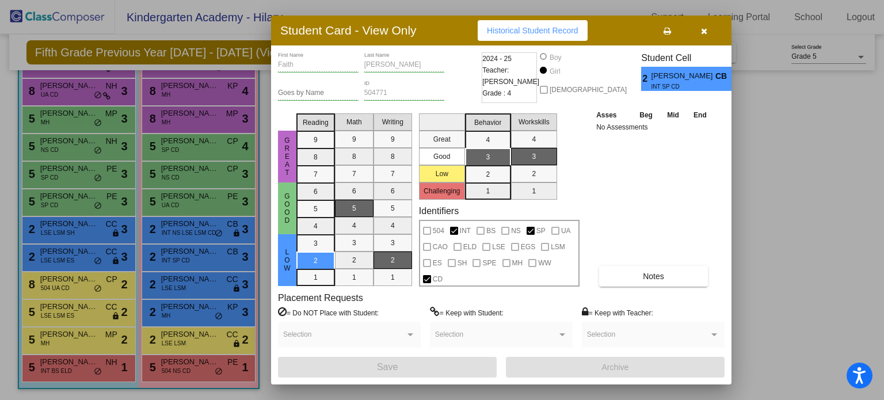
click at [707, 35] on button "button" at bounding box center [704, 30] width 37 height 21
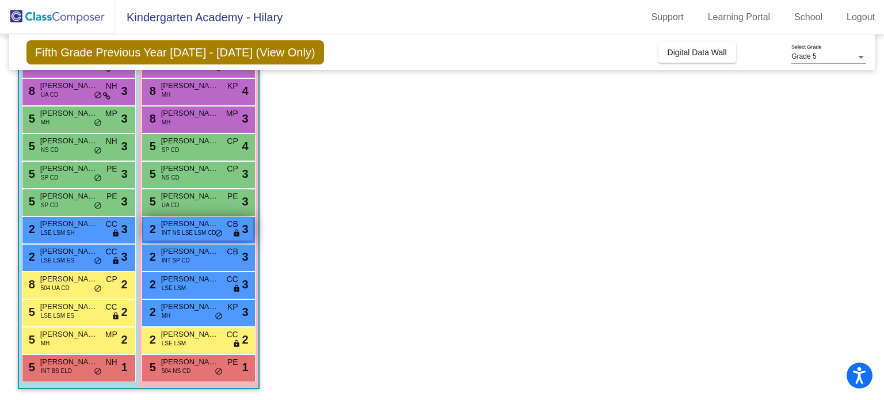
click at [203, 223] on span "Eva Robinson" at bounding box center [190, 224] width 58 height 12
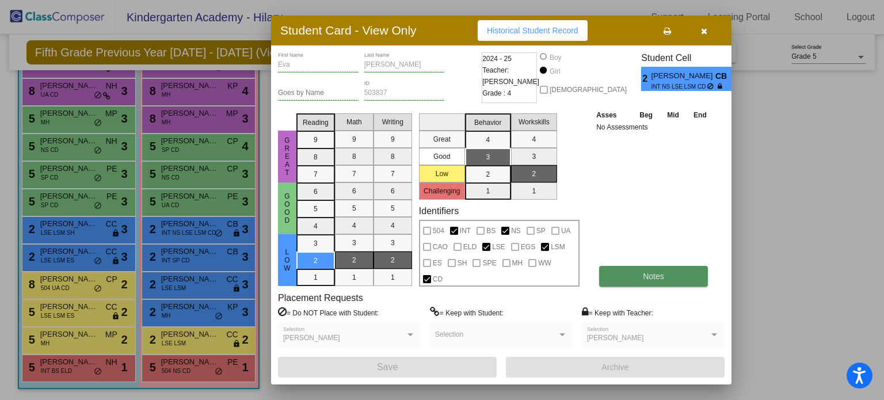
click at [659, 272] on span "Notes" at bounding box center [653, 276] width 21 height 9
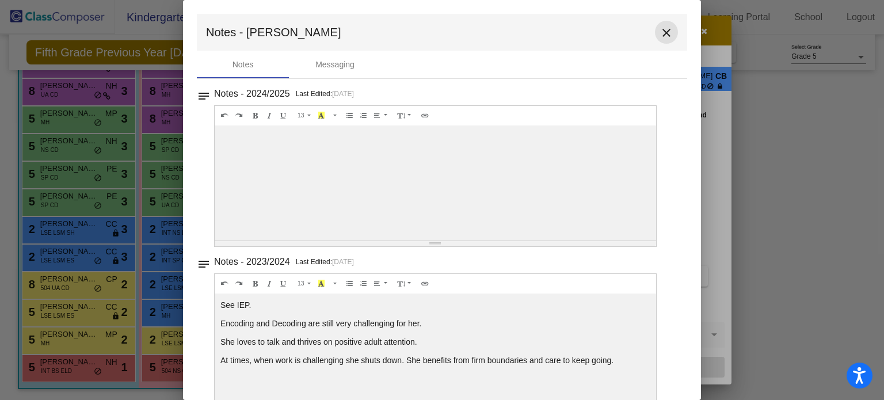
click at [664, 32] on mat-icon "close" at bounding box center [667, 33] width 14 height 14
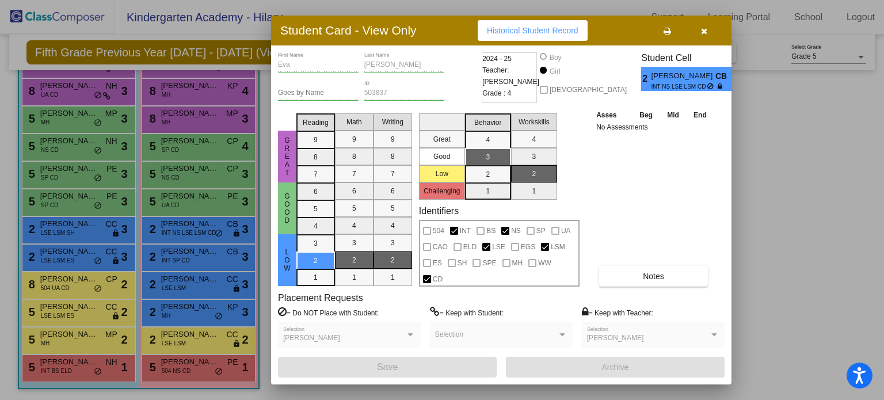
click at [705, 31] on icon "button" at bounding box center [704, 31] width 6 height 8
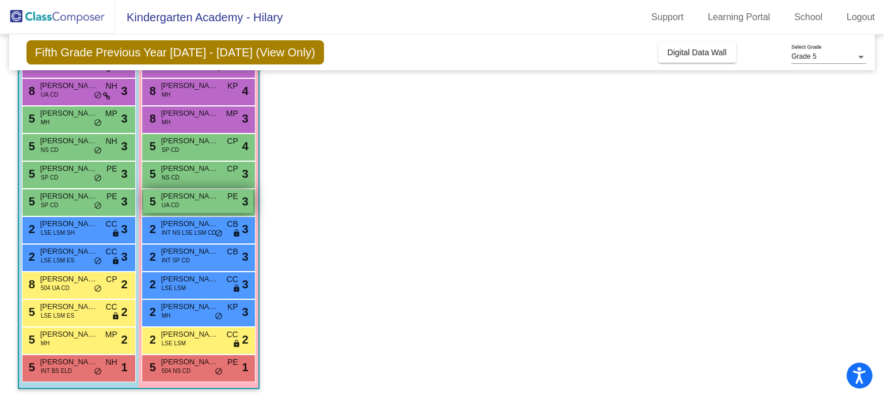
click at [179, 204] on div "5 Salwo Ahmed UA CD PE lock do_not_disturb_alt 3" at bounding box center [198, 201] width 110 height 24
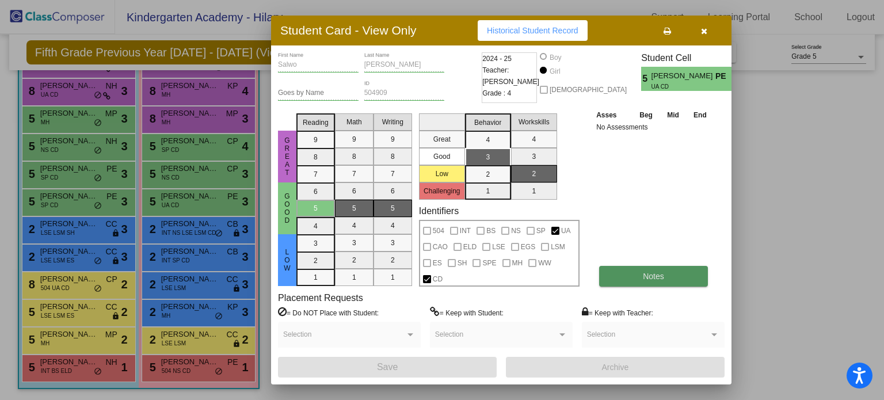
click at [691, 280] on button "Notes" at bounding box center [653, 276] width 109 height 21
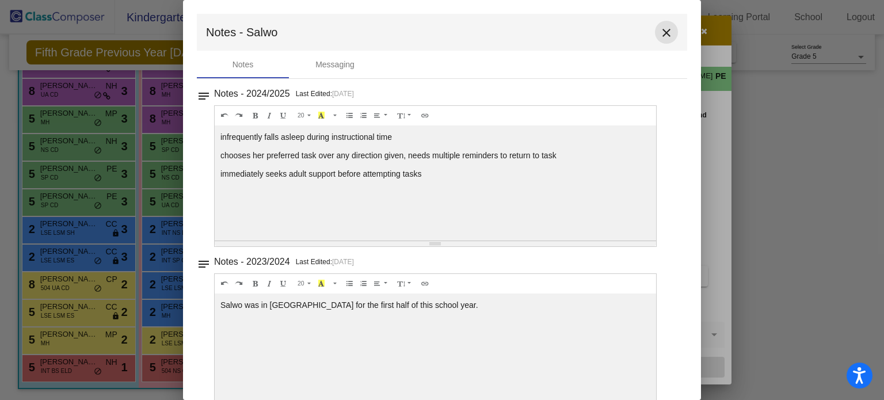
click at [660, 35] on mat-icon "close" at bounding box center [667, 33] width 14 height 14
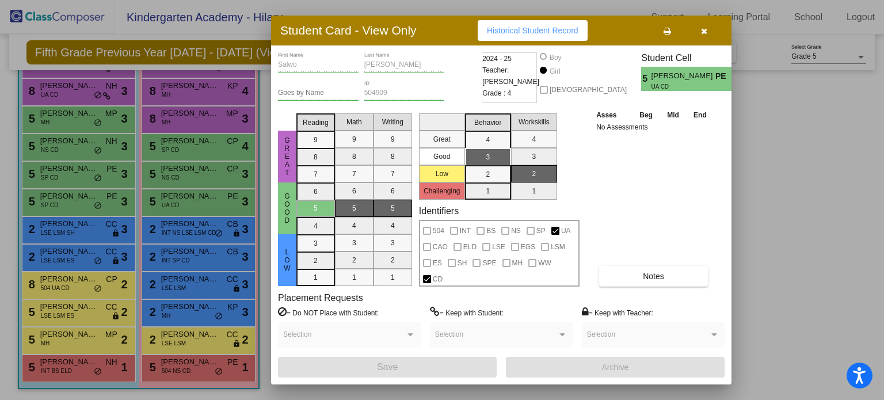
click at [701, 33] on icon "button" at bounding box center [704, 31] width 6 height 8
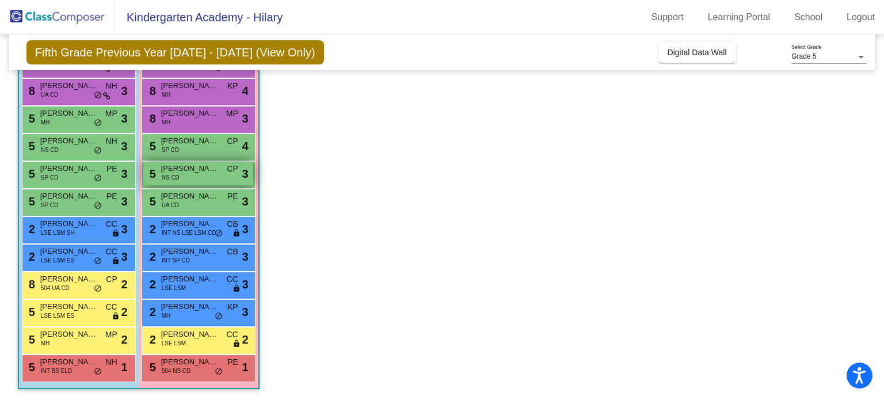
click at [184, 174] on div "5 Hannah Lima NS CD CP lock do_not_disturb_alt 3" at bounding box center [198, 174] width 110 height 24
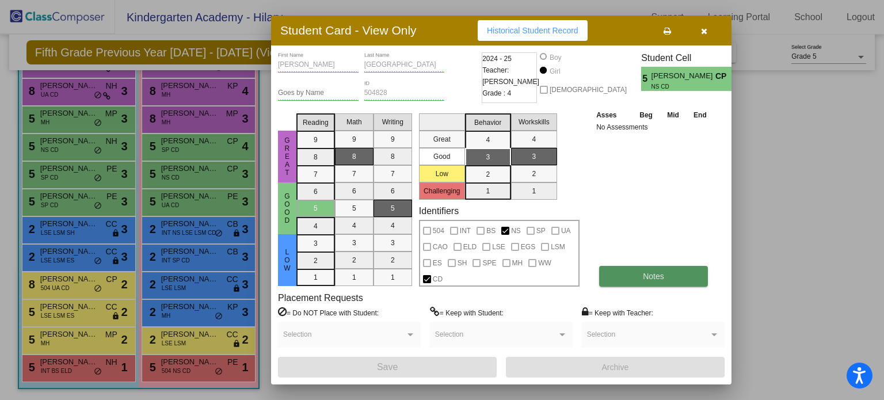
click at [685, 280] on button "Notes" at bounding box center [653, 276] width 109 height 21
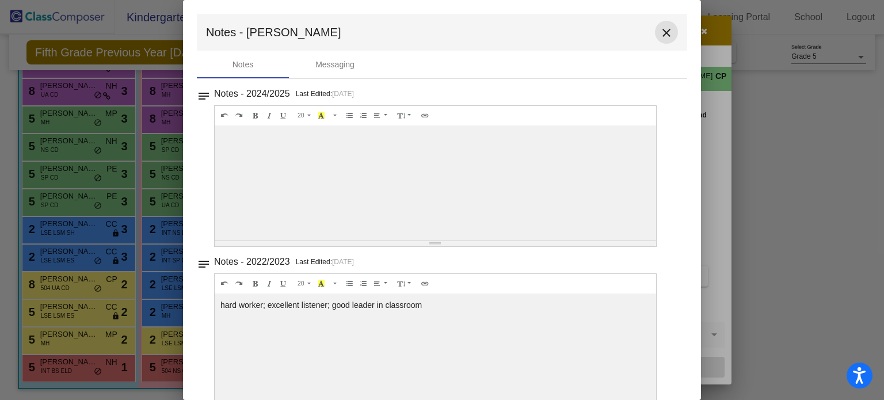
click at [667, 25] on button "close" at bounding box center [666, 32] width 23 height 23
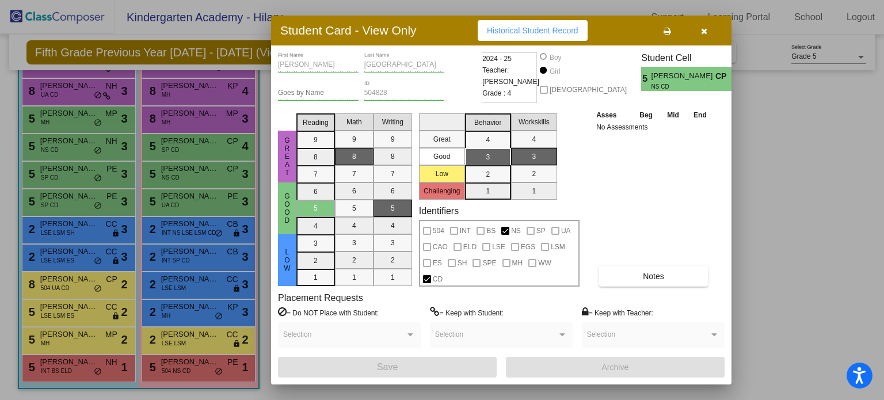
click at [704, 35] on icon "button" at bounding box center [704, 31] width 6 height 8
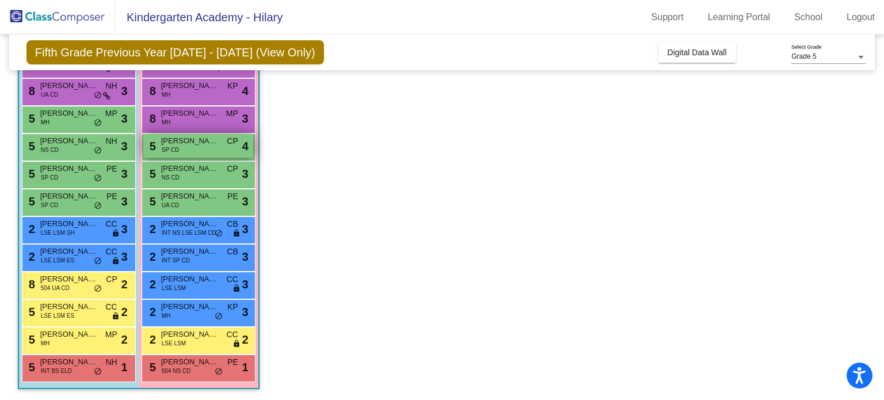
click at [166, 151] on span "SP CD" at bounding box center [170, 150] width 17 height 9
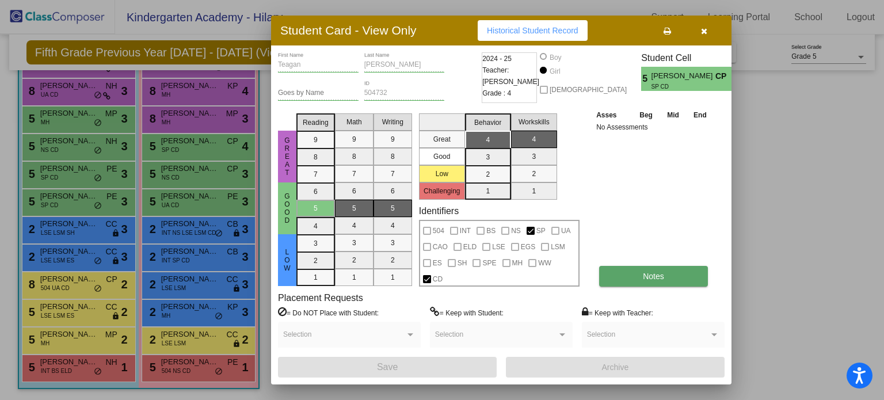
click at [670, 280] on button "Notes" at bounding box center [653, 276] width 109 height 21
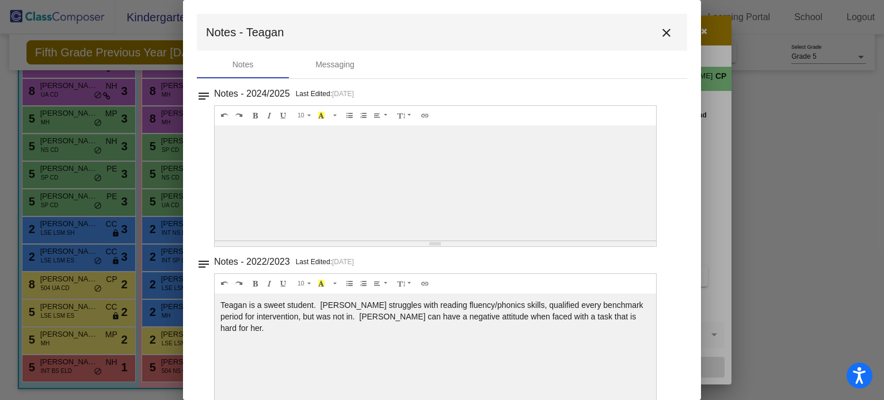
click at [664, 24] on button "close" at bounding box center [666, 32] width 23 height 23
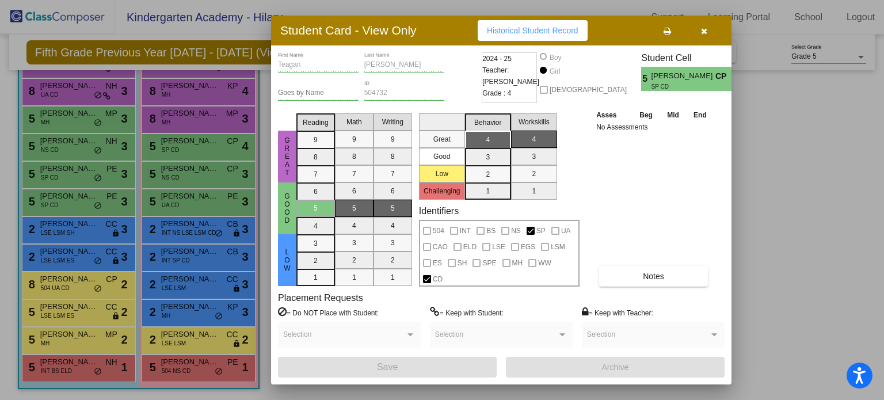
click at [705, 32] on icon "button" at bounding box center [704, 31] width 6 height 8
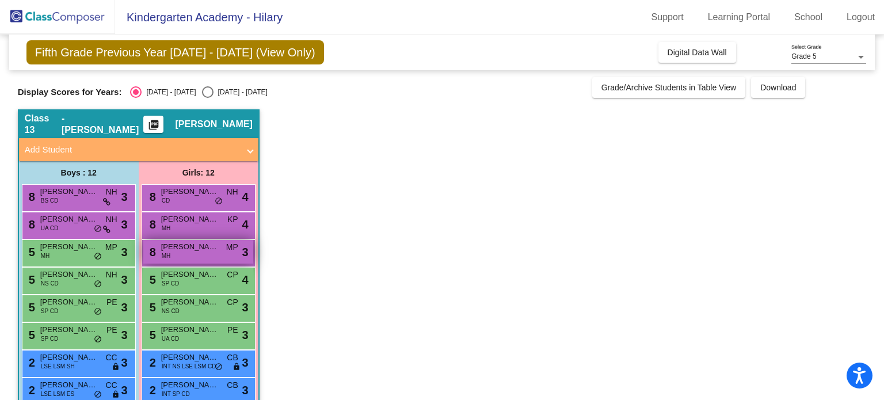
click at [207, 253] on div "8 Averie Yeaple MH MP lock do_not_disturb_alt 3" at bounding box center [198, 252] width 110 height 24
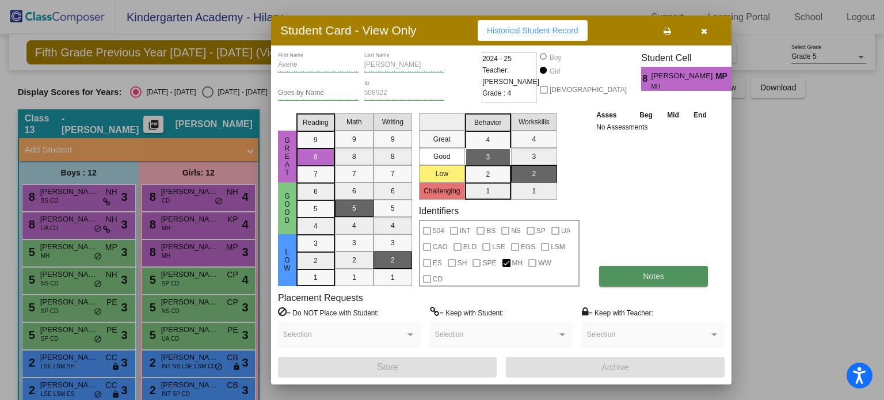
click at [654, 283] on button "Notes" at bounding box center [653, 276] width 109 height 21
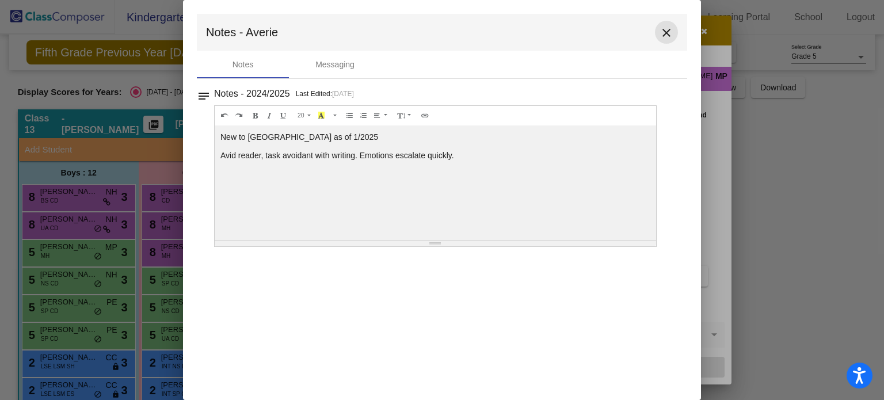
click at [668, 36] on mat-icon "close" at bounding box center [667, 33] width 14 height 14
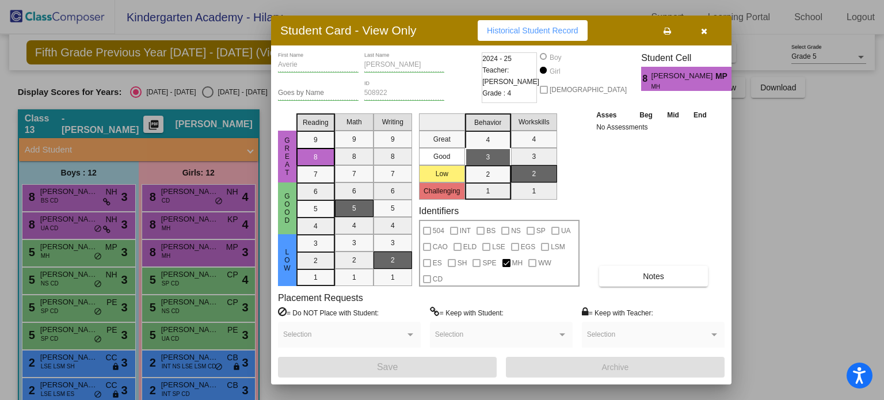
click at [707, 35] on icon "button" at bounding box center [704, 31] width 6 height 8
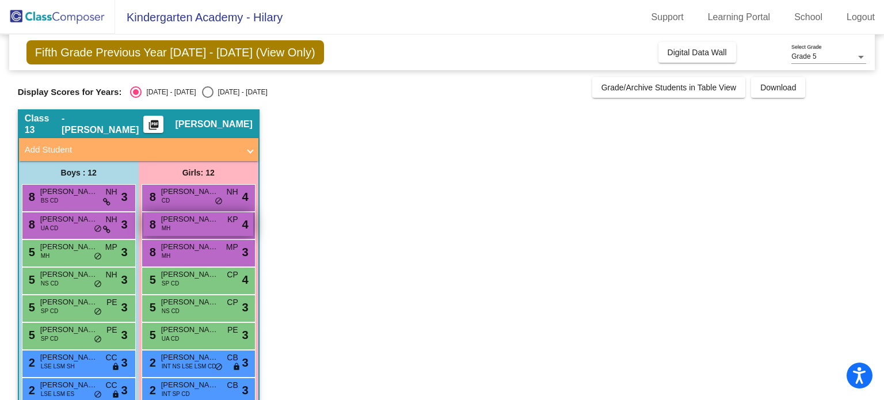
click at [183, 225] on div "8 Lydia Taney MH KP lock do_not_disturb_alt 4" at bounding box center [198, 224] width 110 height 24
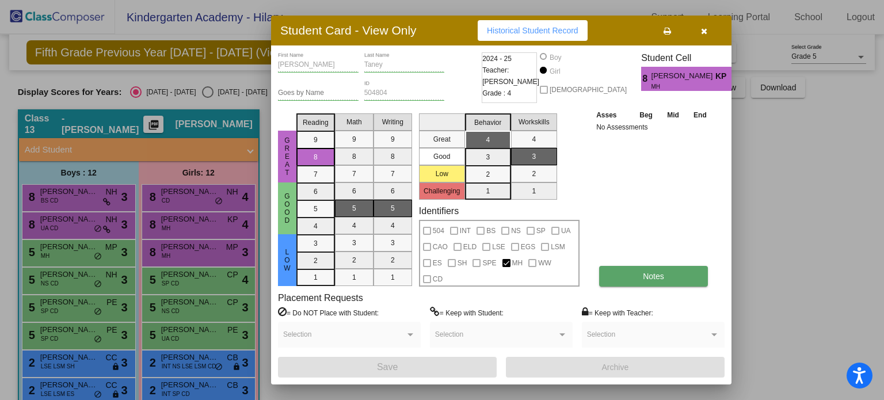
click at [684, 280] on button "Notes" at bounding box center [653, 276] width 109 height 21
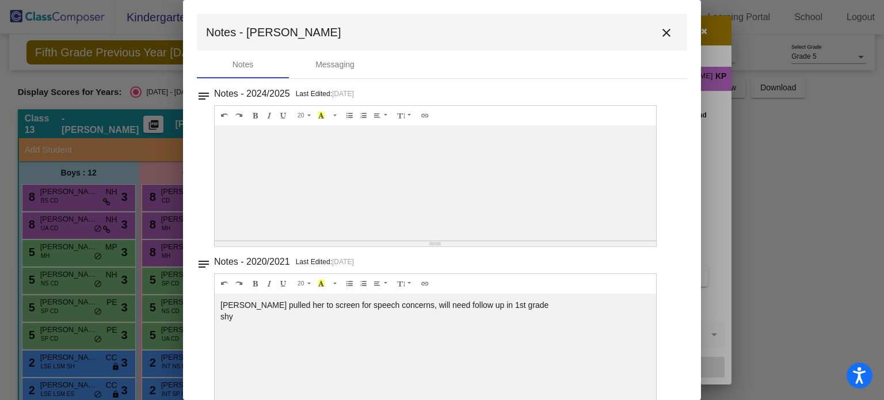
click at [663, 35] on mat-icon "close" at bounding box center [667, 33] width 14 height 14
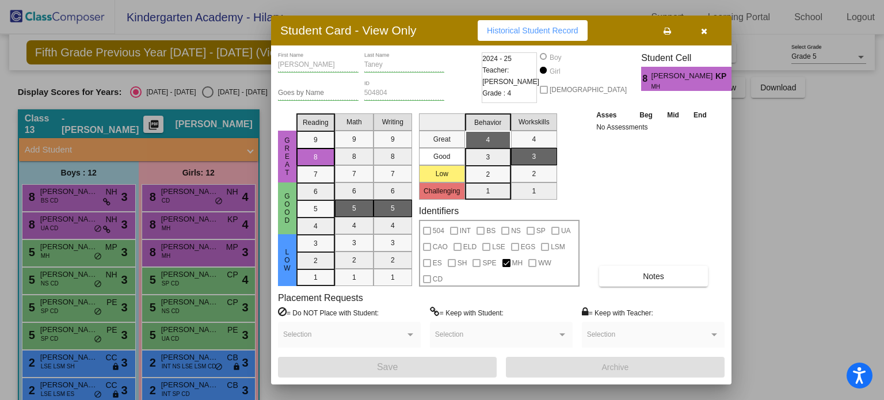
click at [708, 27] on button "button" at bounding box center [704, 30] width 37 height 21
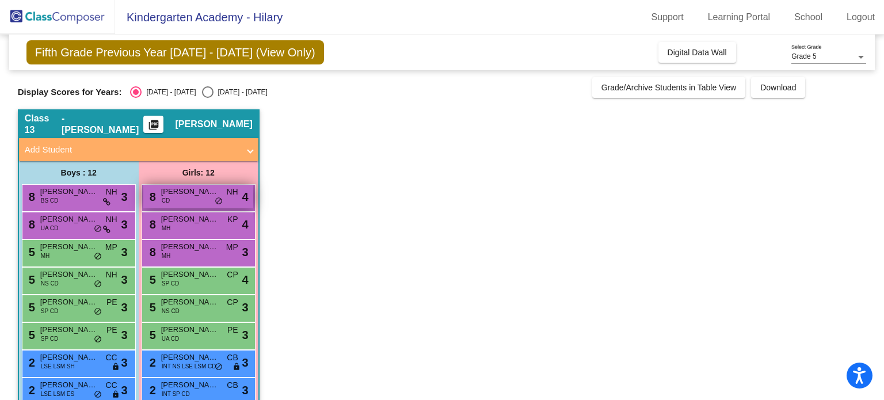
click at [187, 201] on div "8 Evelyn Marks CD NH lock do_not_disturb_alt 4" at bounding box center [198, 197] width 110 height 24
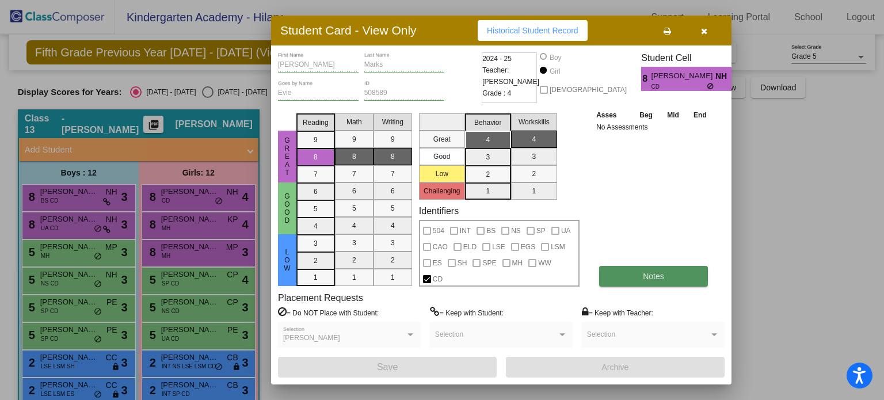
click at [644, 280] on span "Notes" at bounding box center [653, 276] width 21 height 9
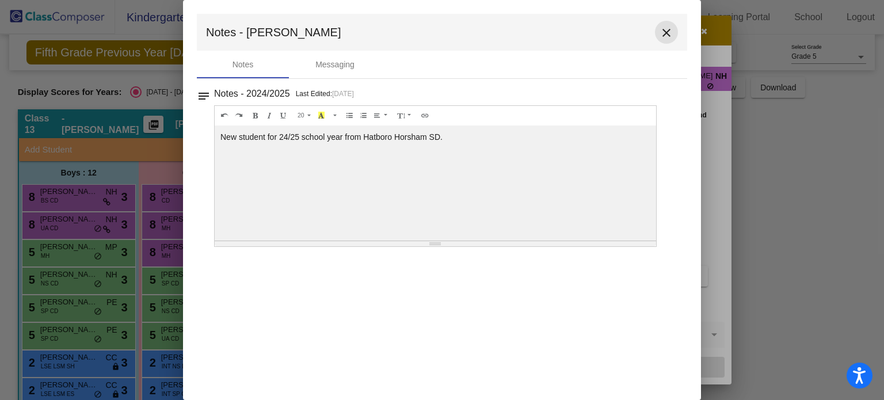
click at [663, 32] on mat-icon "close" at bounding box center [667, 33] width 14 height 14
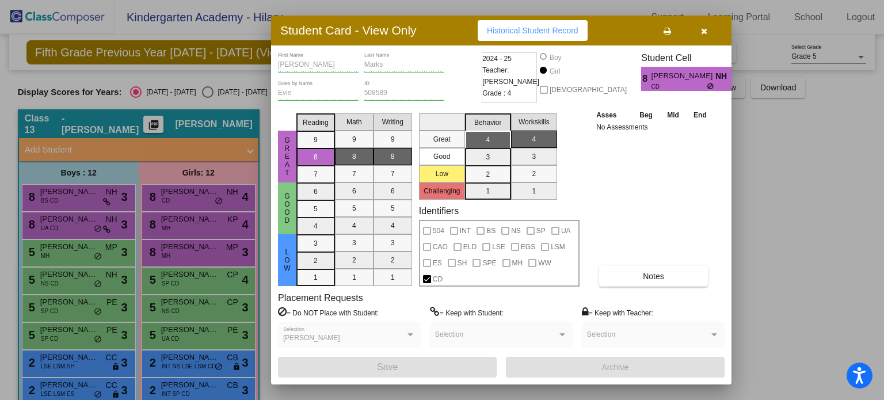
click at [702, 30] on icon "button" at bounding box center [704, 31] width 6 height 8
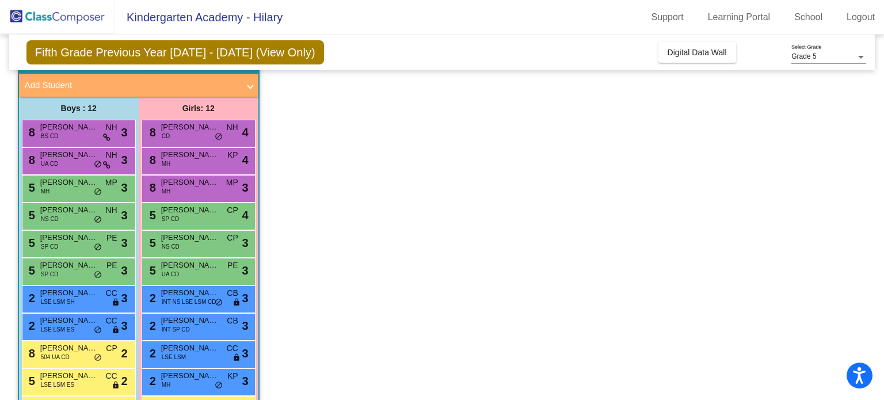
scroll to position [69, 0]
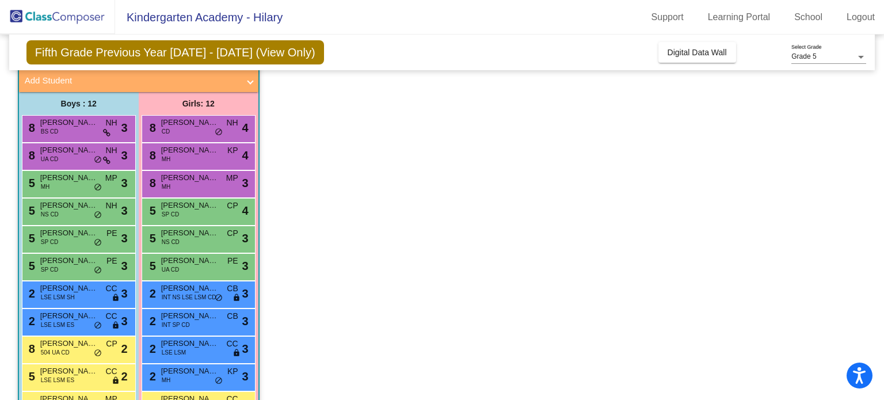
drag, startPoint x: 495, startPoint y: 241, endPoint x: 493, endPoint y: 193, distance: 48.4
click at [493, 193] on app-classroom "Class 13 - Hilary Reath picture_as_pdf Hilary Reath Add Student First Name Last…" at bounding box center [442, 252] width 849 height 425
